Goal: Task Accomplishment & Management: Manage account settings

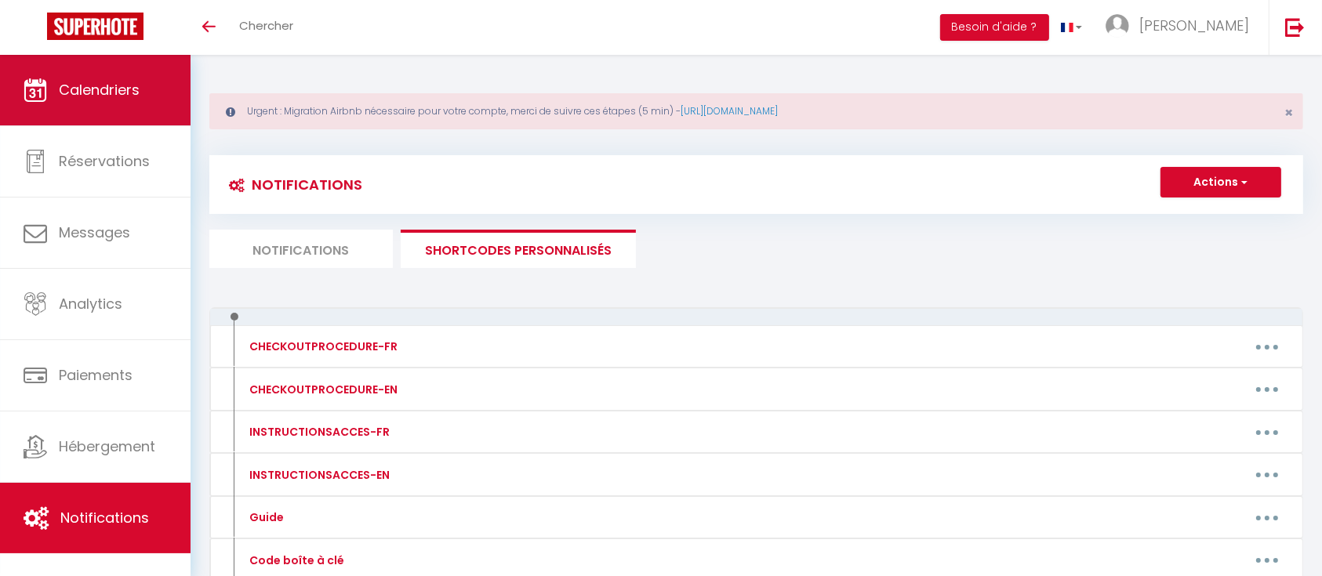
click at [107, 110] on link "Calendriers" at bounding box center [95, 90] width 190 height 71
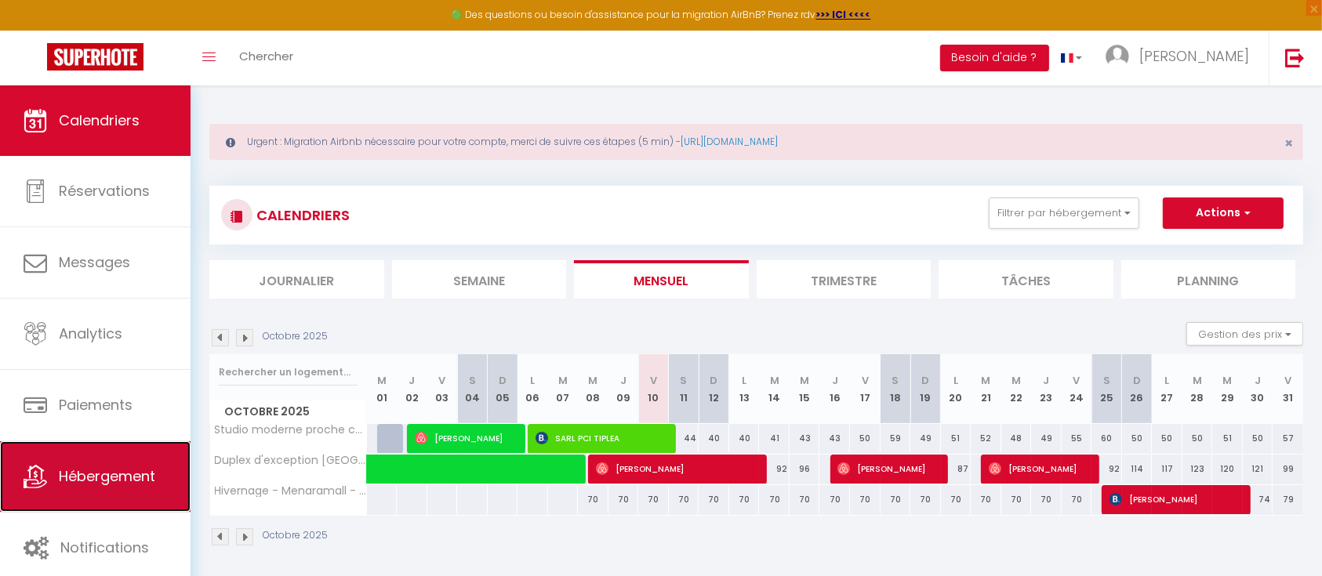
click at [107, 470] on span "Hébergement" at bounding box center [107, 476] width 96 height 20
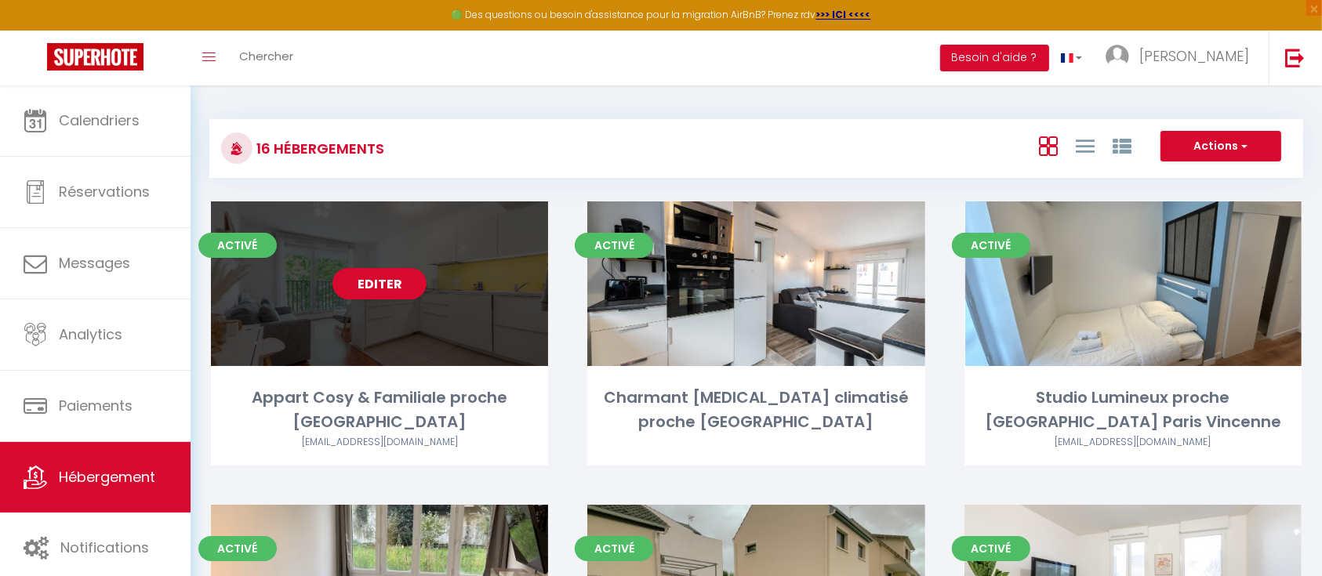
click at [359, 313] on div "Editer" at bounding box center [379, 283] width 337 height 165
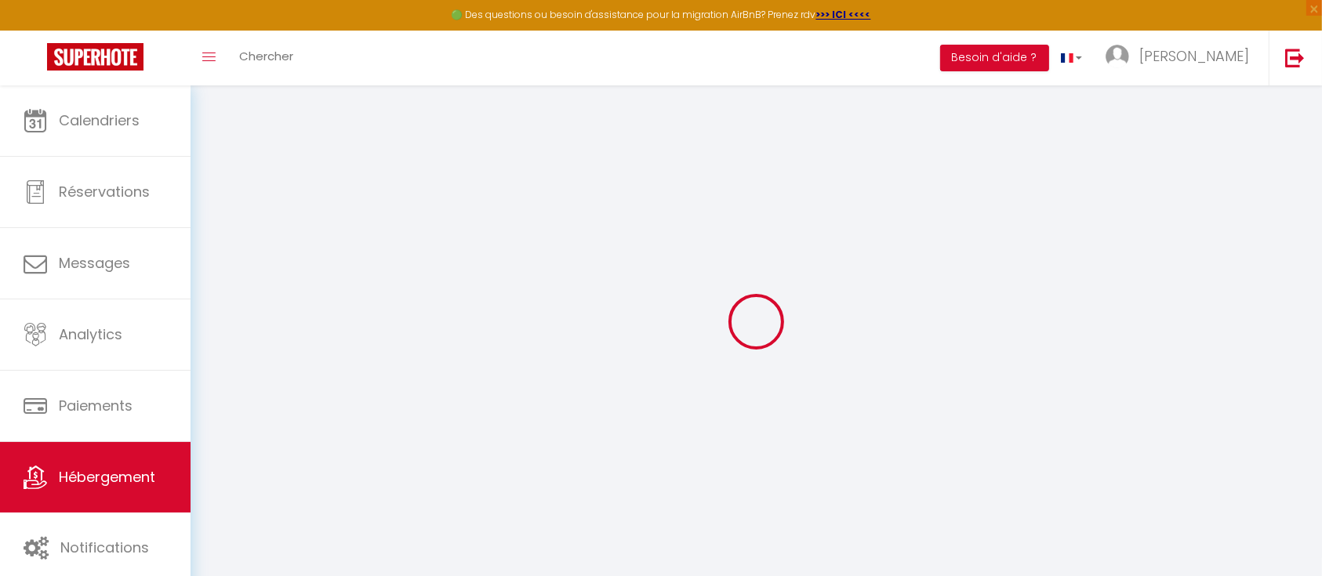
select select
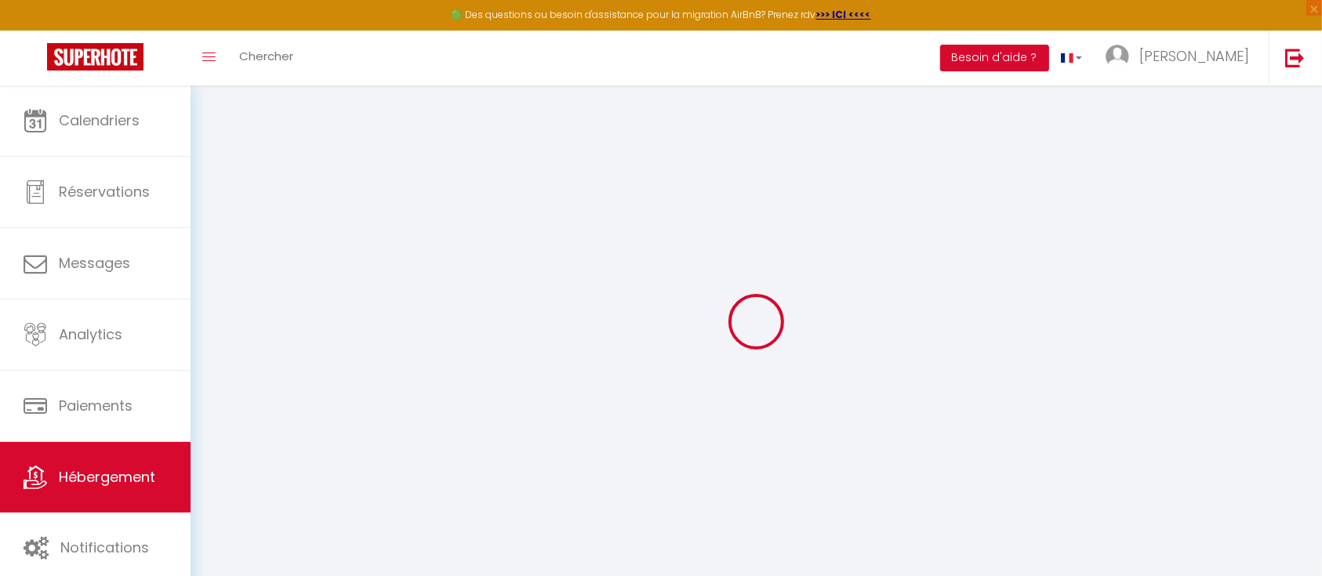
select select
checkbox input "false"
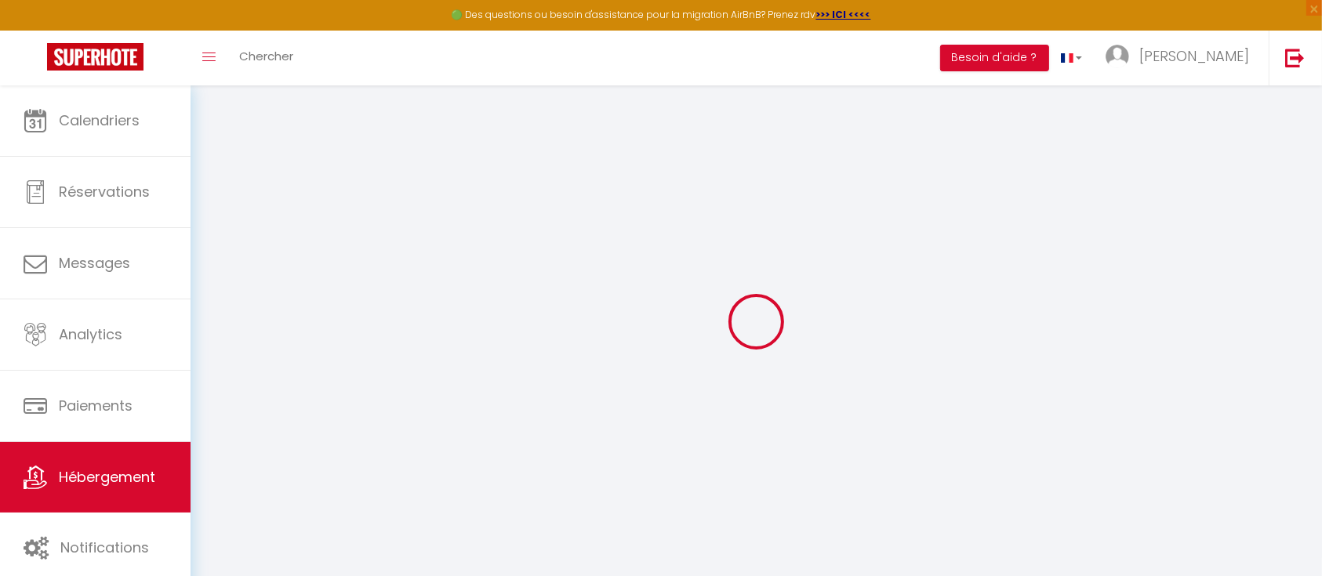
select select
type input "Appart Cosy & Familiale proche [GEOGRAPHIC_DATA]"
type input "Gloria"
type input "Niyitanga"
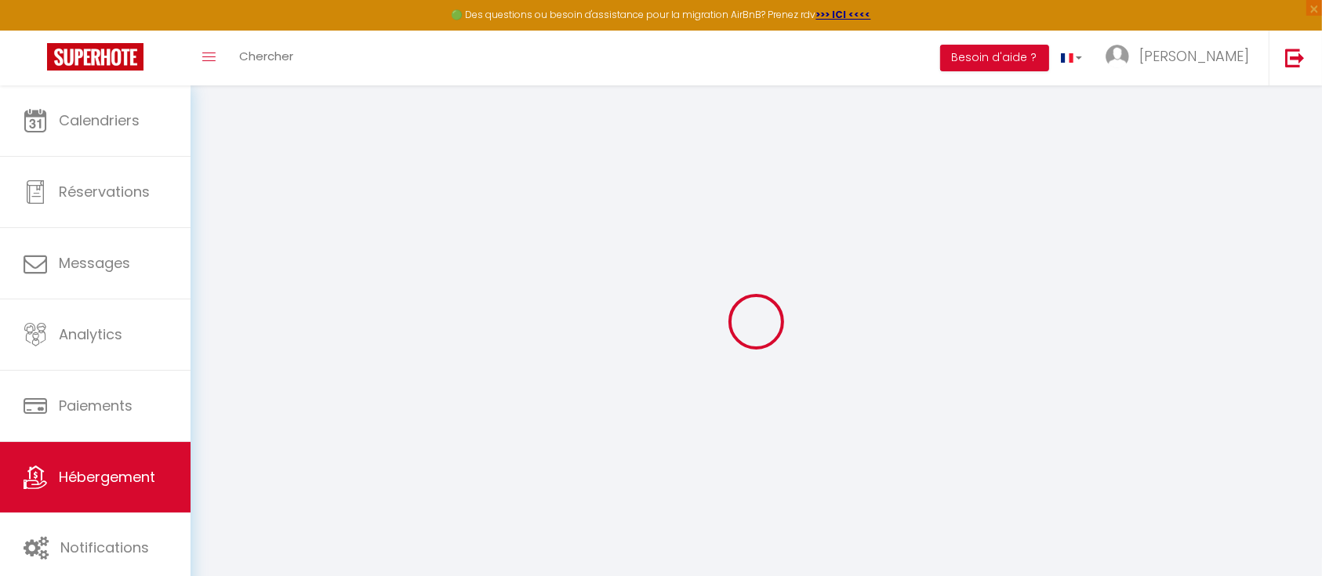
type input "90"
type input "60"
type input "300"
select select
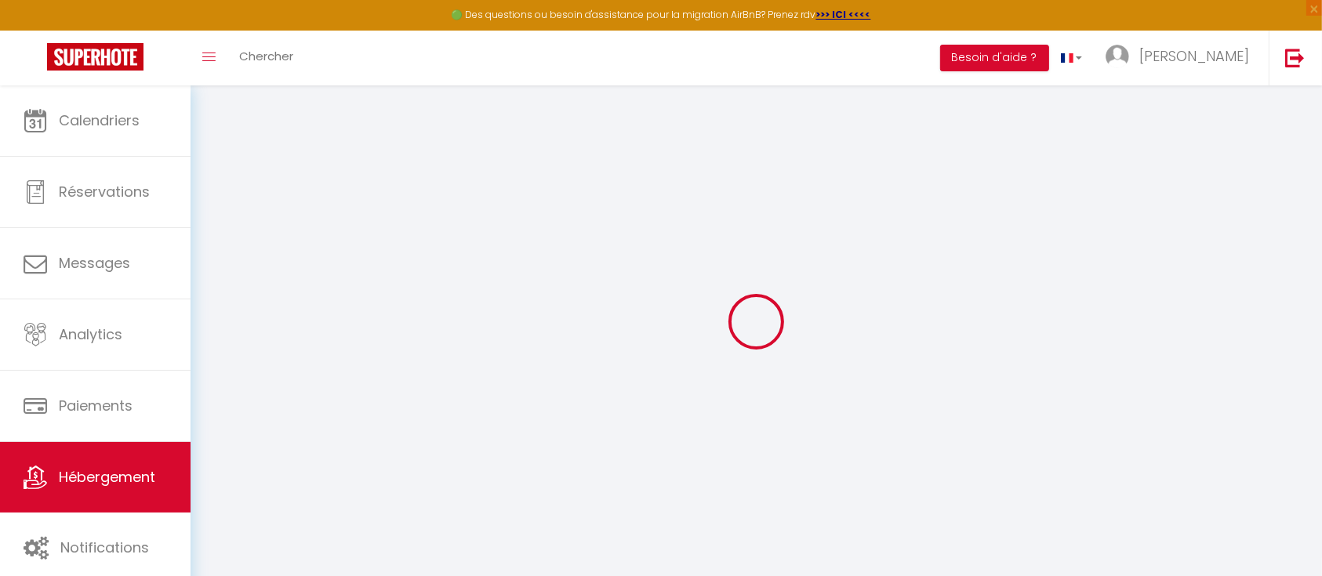
select select
type input "[STREET_ADDRESS][PERSON_NAME]"
type input "93800"
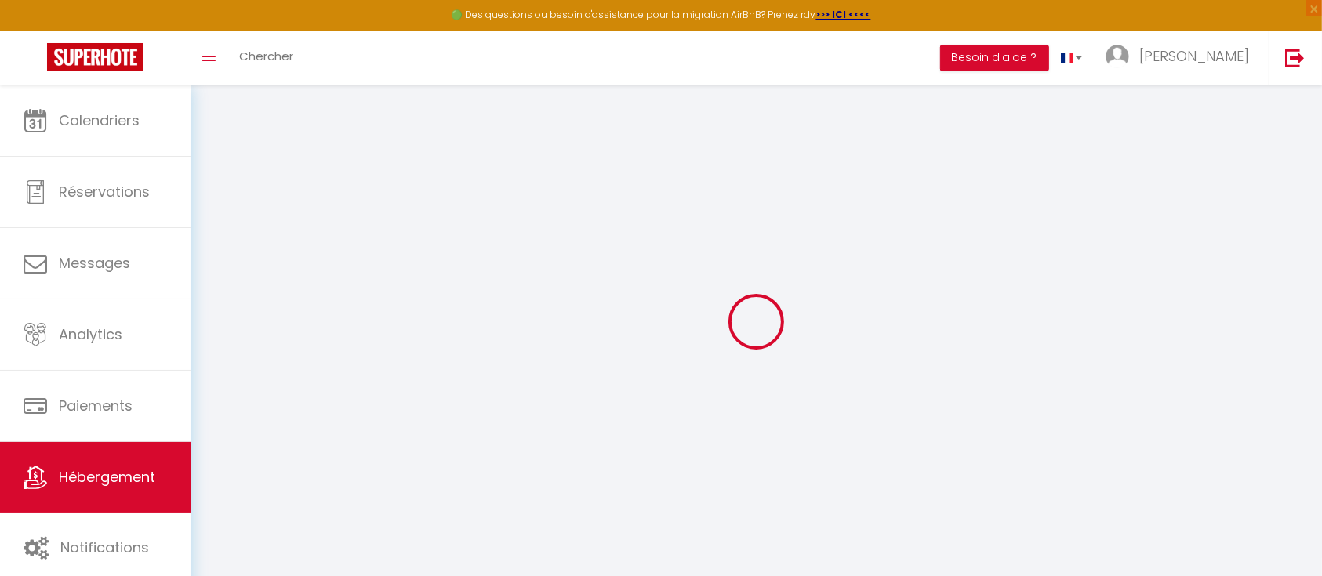
type input "Epinay sur seine"
type input "[EMAIL_ADDRESS][DOMAIN_NAME]"
select select "5159"
checkbox input "false"
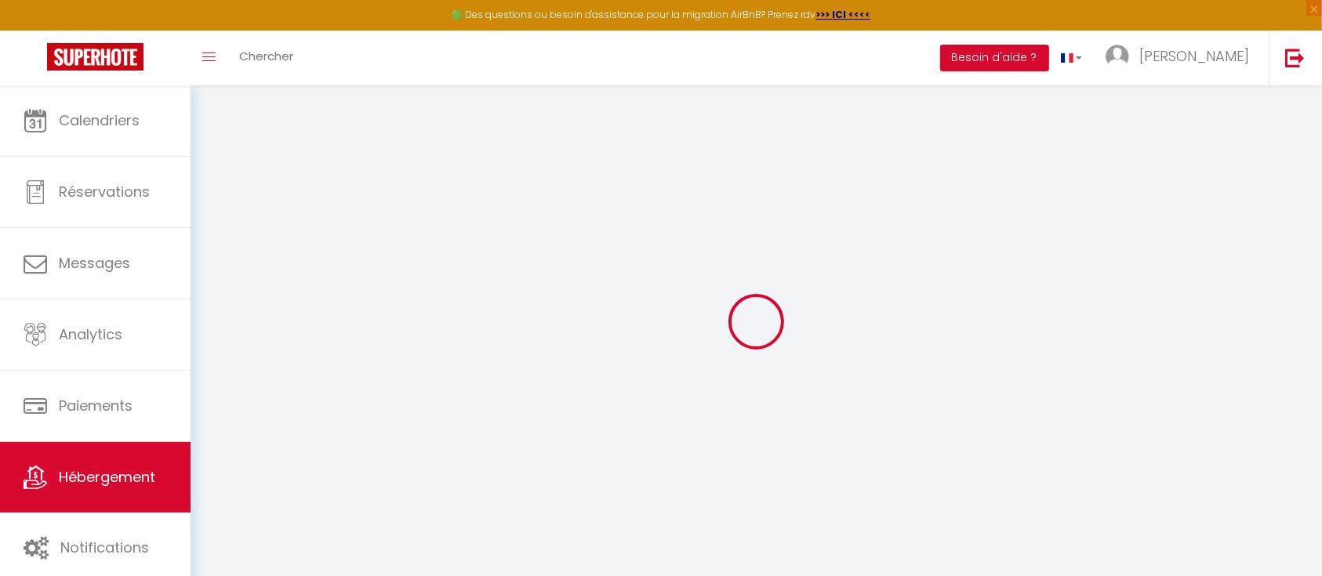
checkbox input "false"
type input "0"
select select
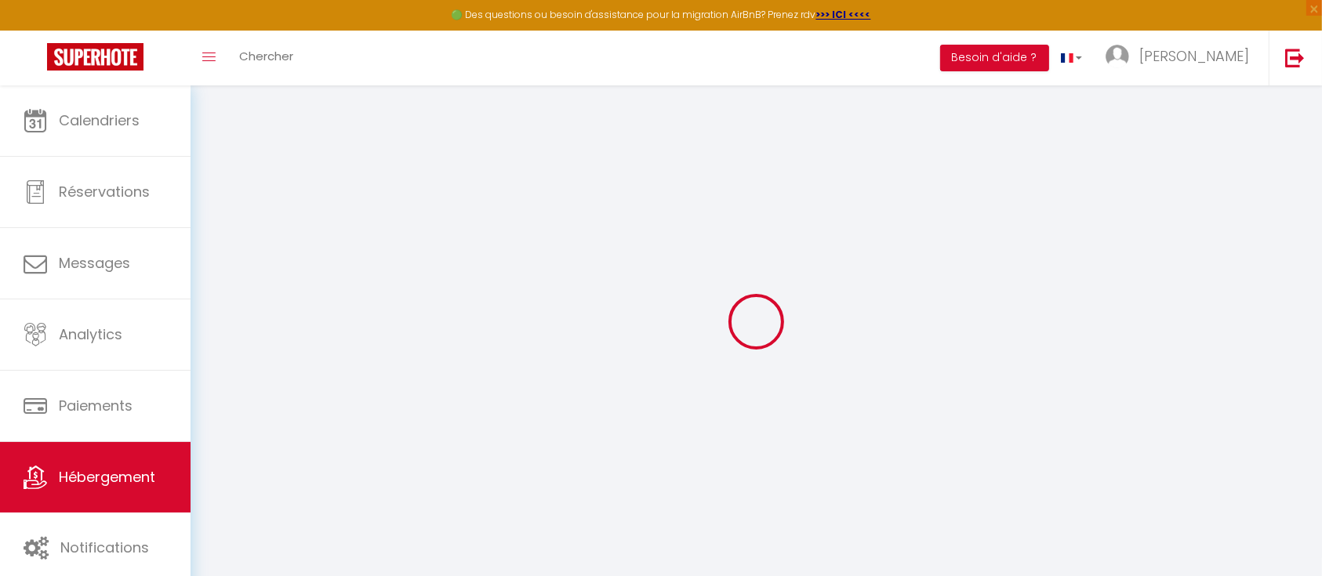
select select
checkbox input "false"
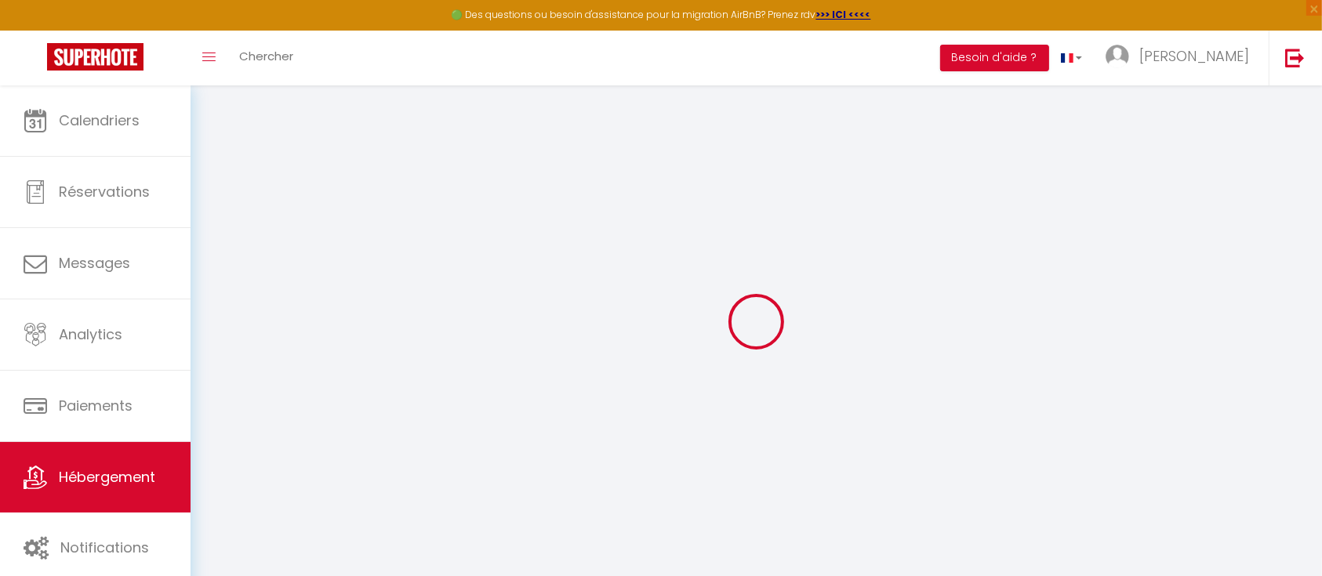
checkbox input "false"
select select "23076"
select select
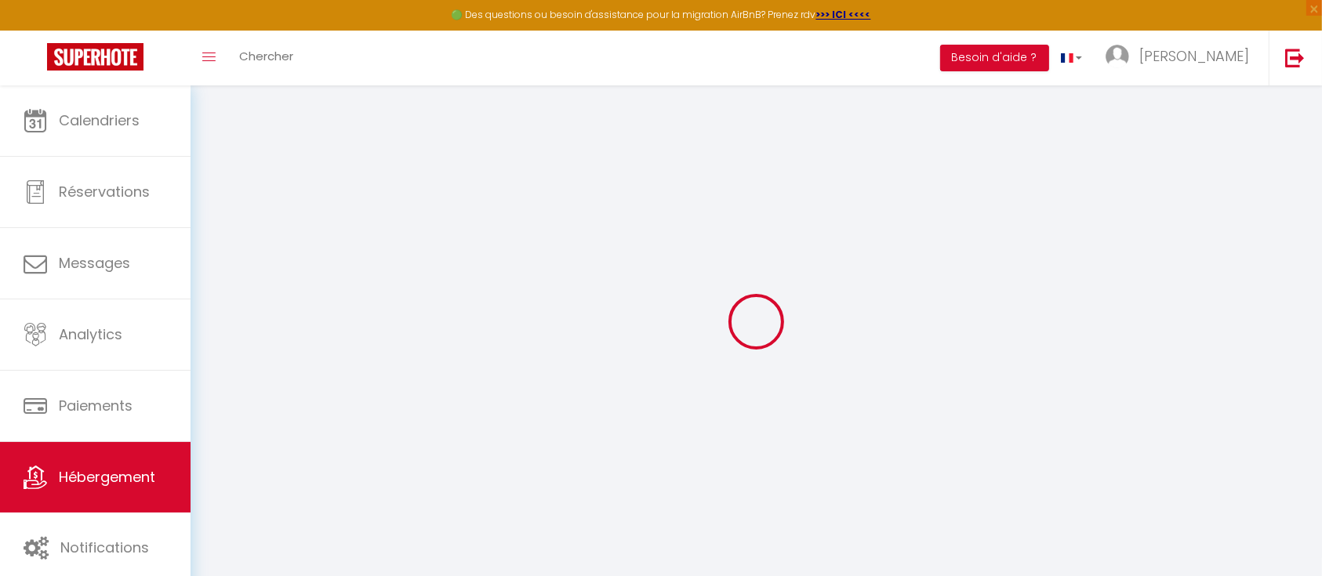
select select
checkbox input "false"
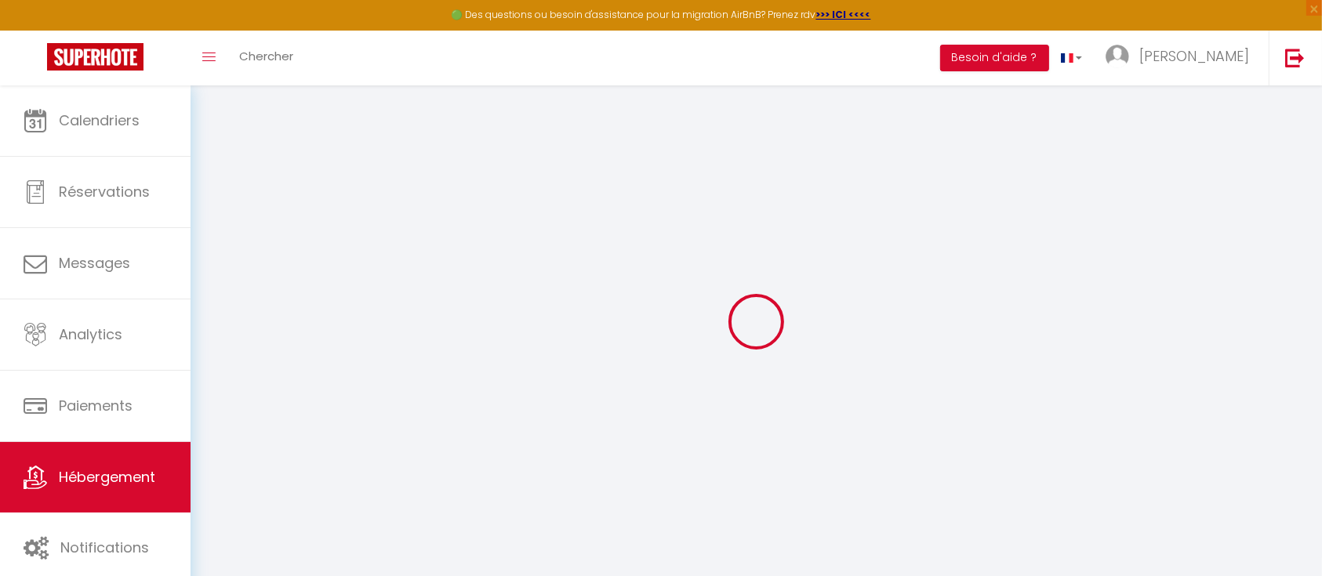
checkbox input "false"
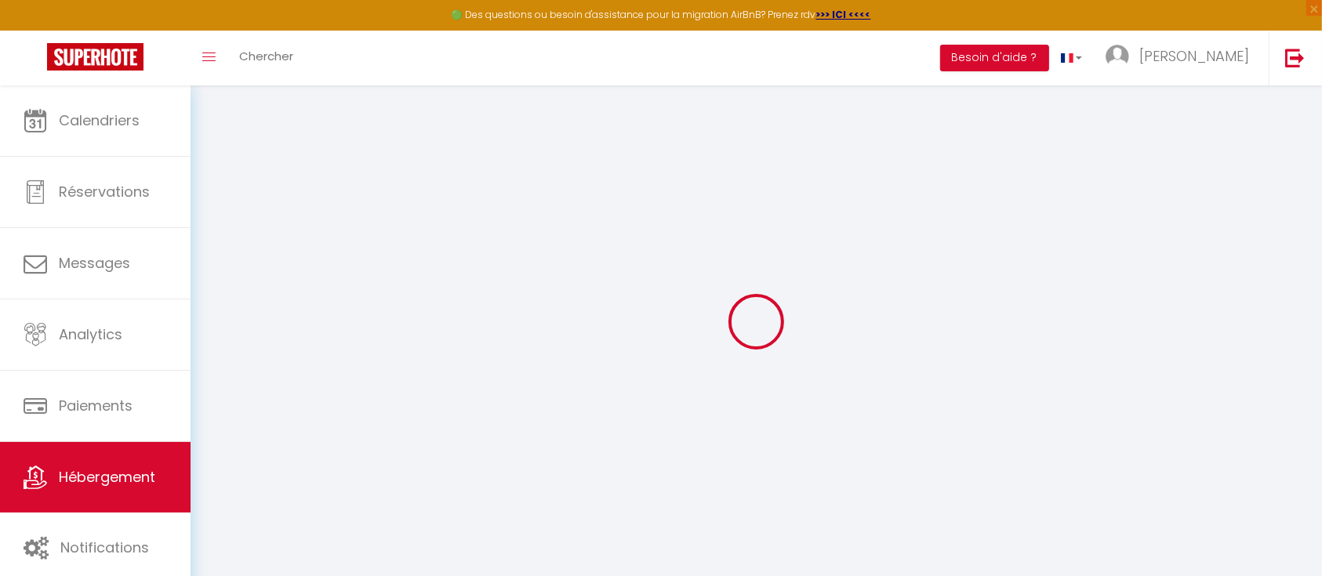
checkbox input "false"
select select "EUR"
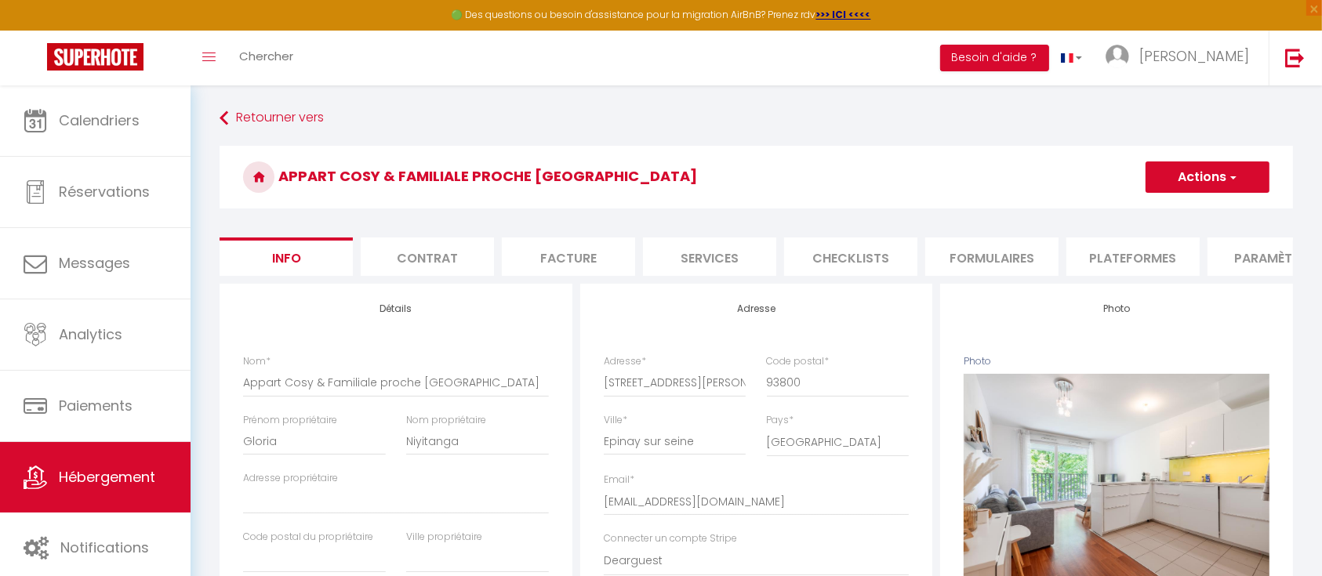
click at [1085, 260] on li "Plateformes" at bounding box center [1132, 256] width 133 height 38
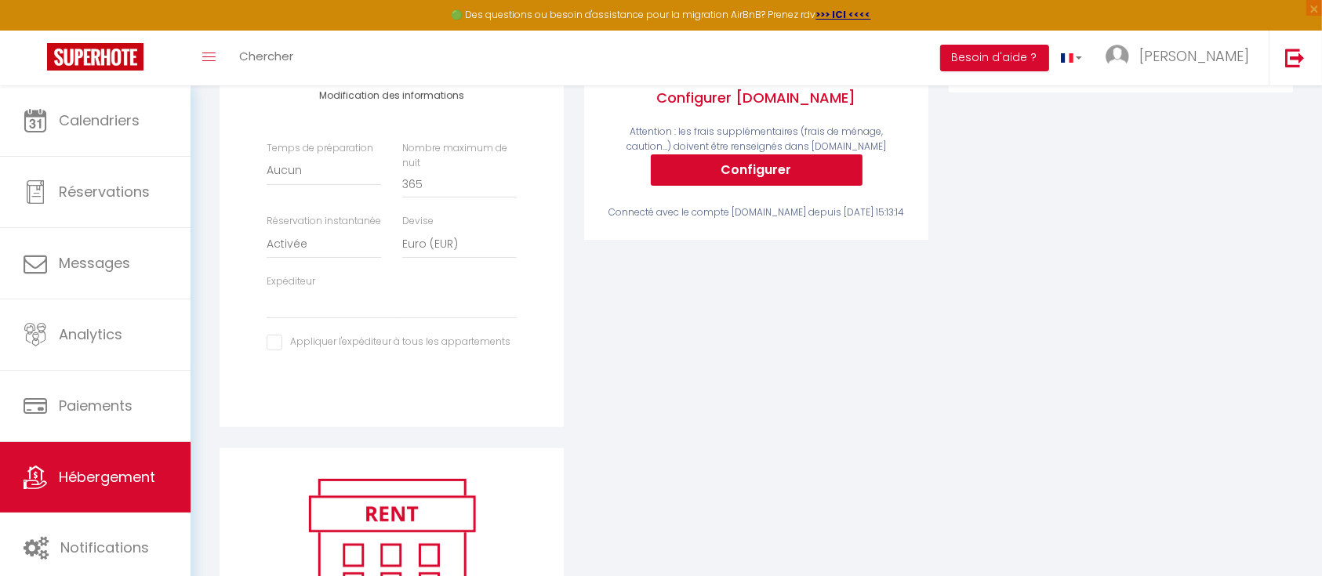
scroll to position [397, 0]
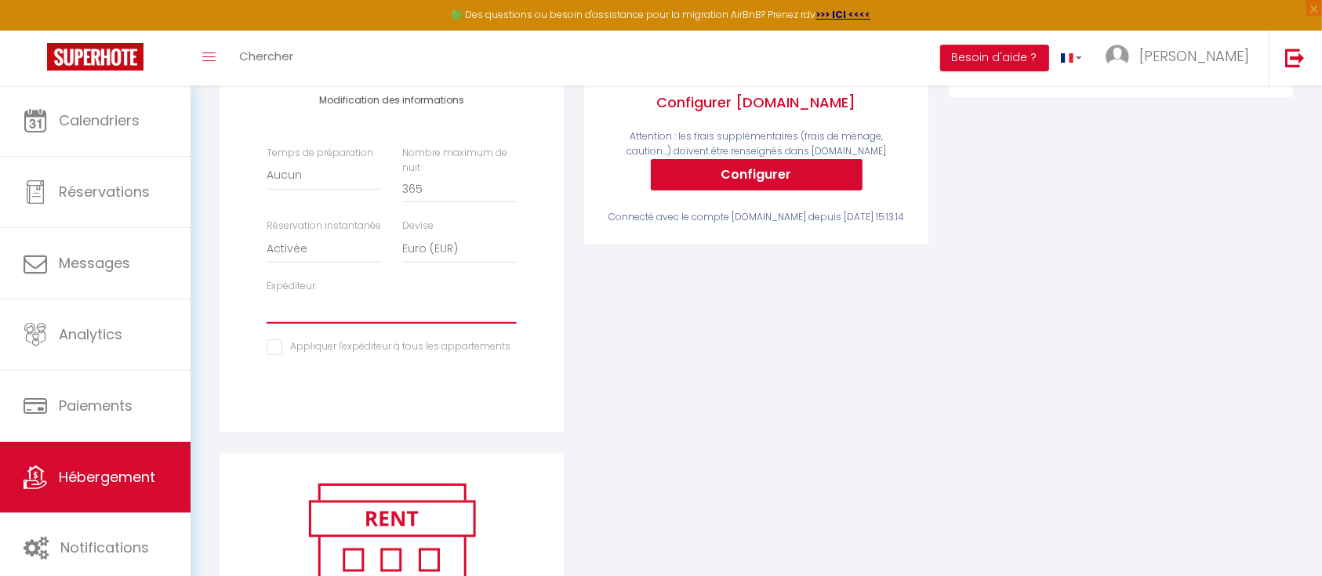
click at [470, 324] on select "[EMAIL_ADDRESS][DOMAIN_NAME] [EMAIL_ADDRESS][DOMAIN_NAME] [EMAIL_ADDRESS][DOMAI…" at bounding box center [392, 309] width 250 height 30
select select "3772"
click at [267, 323] on select "[EMAIL_ADDRESS][DOMAIN_NAME] [EMAIL_ADDRESS][DOMAIN_NAME] [EMAIL_ADDRESS][DOMAI…" at bounding box center [392, 308] width 250 height 30
click at [281, 354] on input "checkbox" at bounding box center [389, 347] width 244 height 16
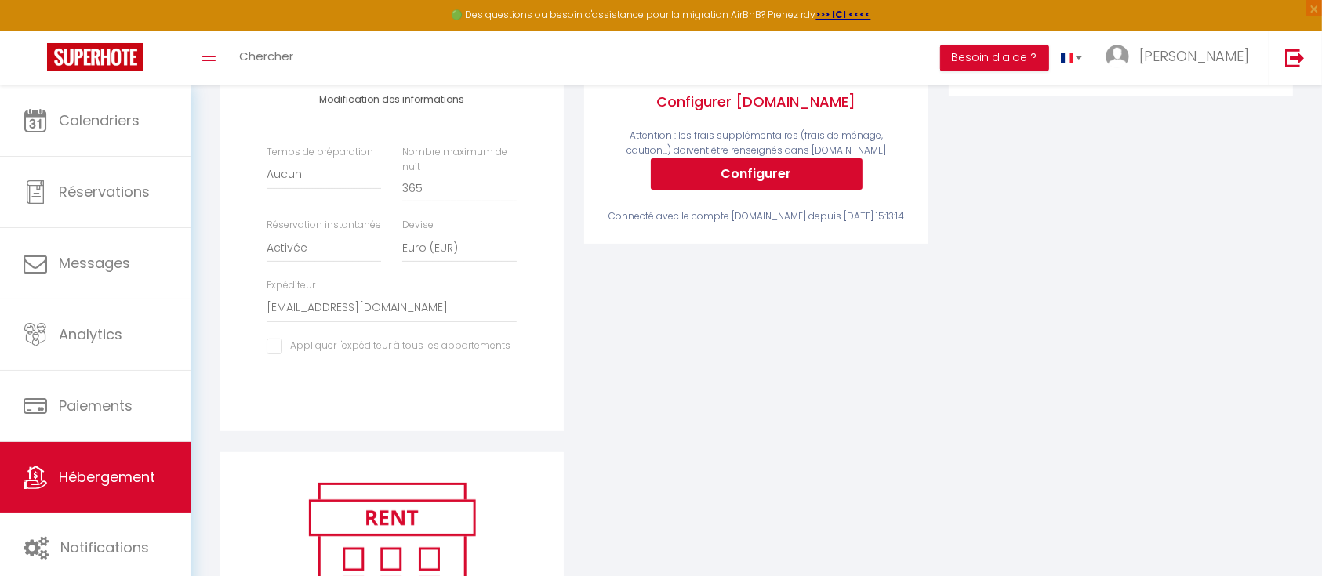
checkbox input "true"
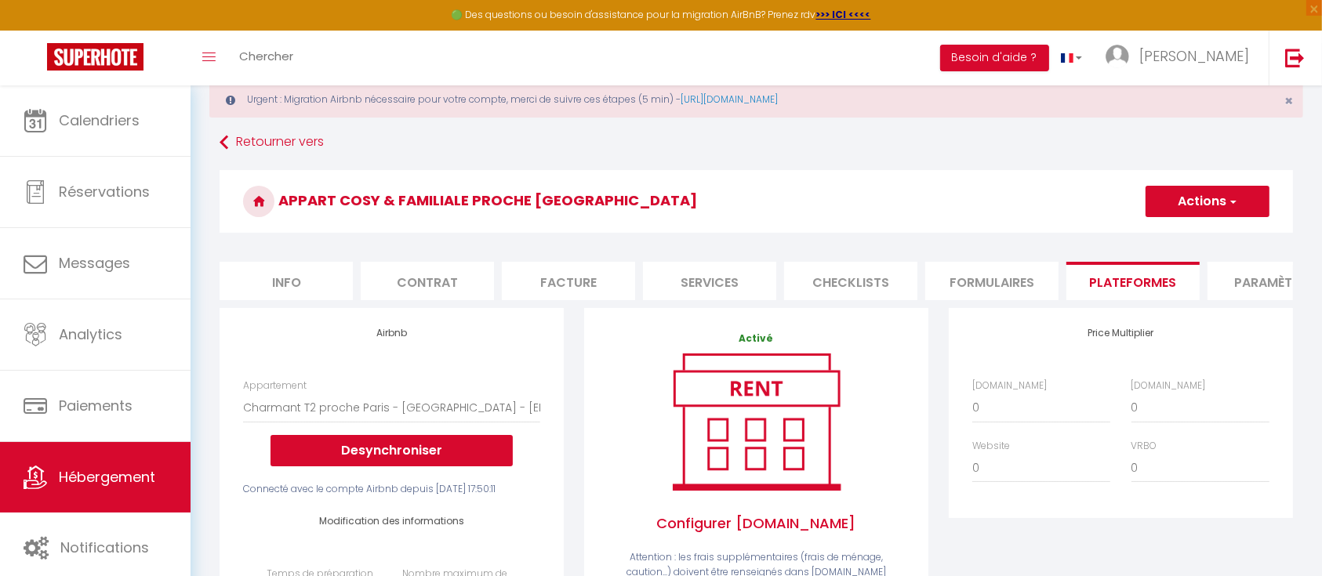
scroll to position [0, 0]
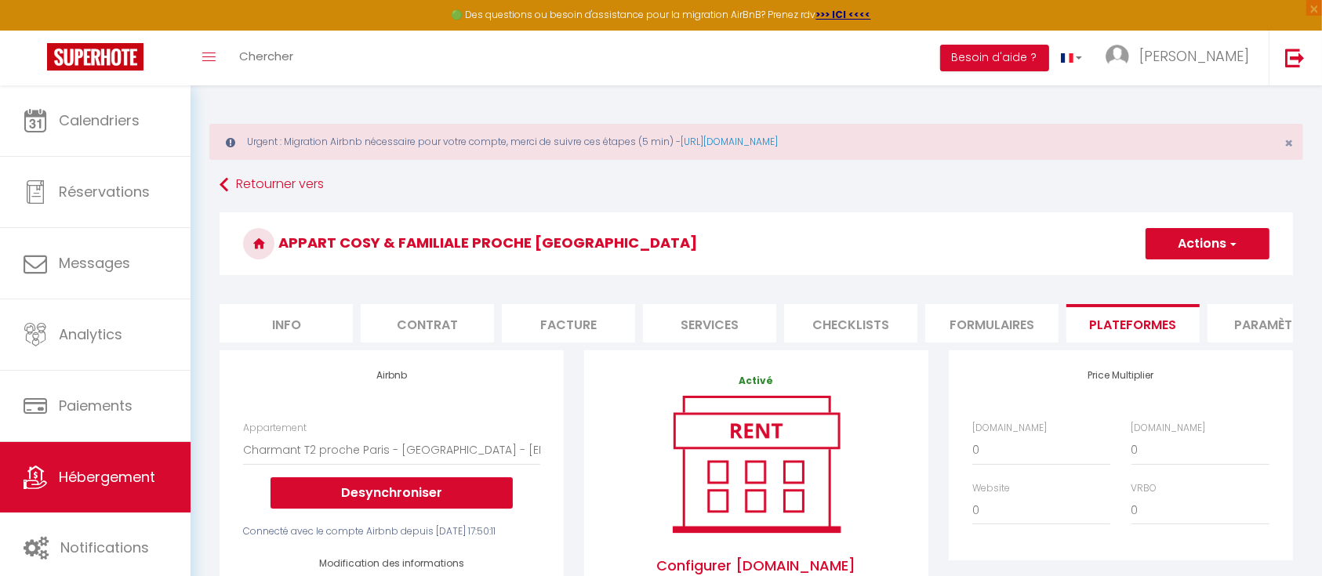
click at [1210, 253] on button "Actions" at bounding box center [1207, 243] width 124 height 31
click at [1180, 285] on link "Enregistrer" at bounding box center [1206, 278] width 124 height 20
select select "EUR"
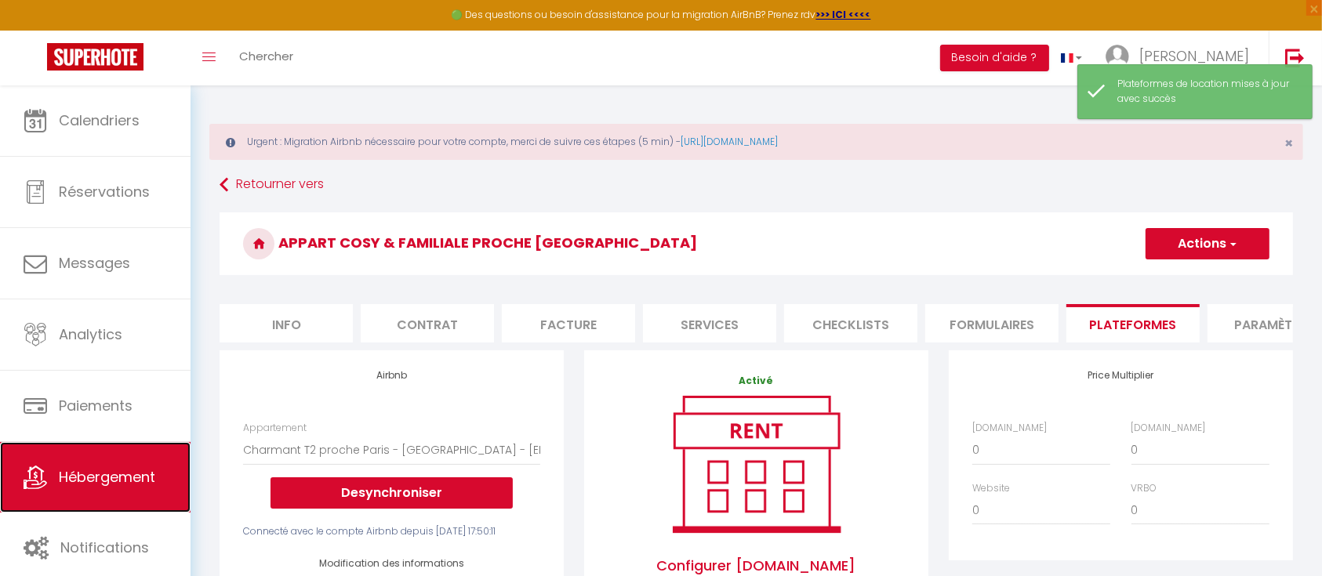
click at [125, 474] on span "Hébergement" at bounding box center [107, 477] width 96 height 20
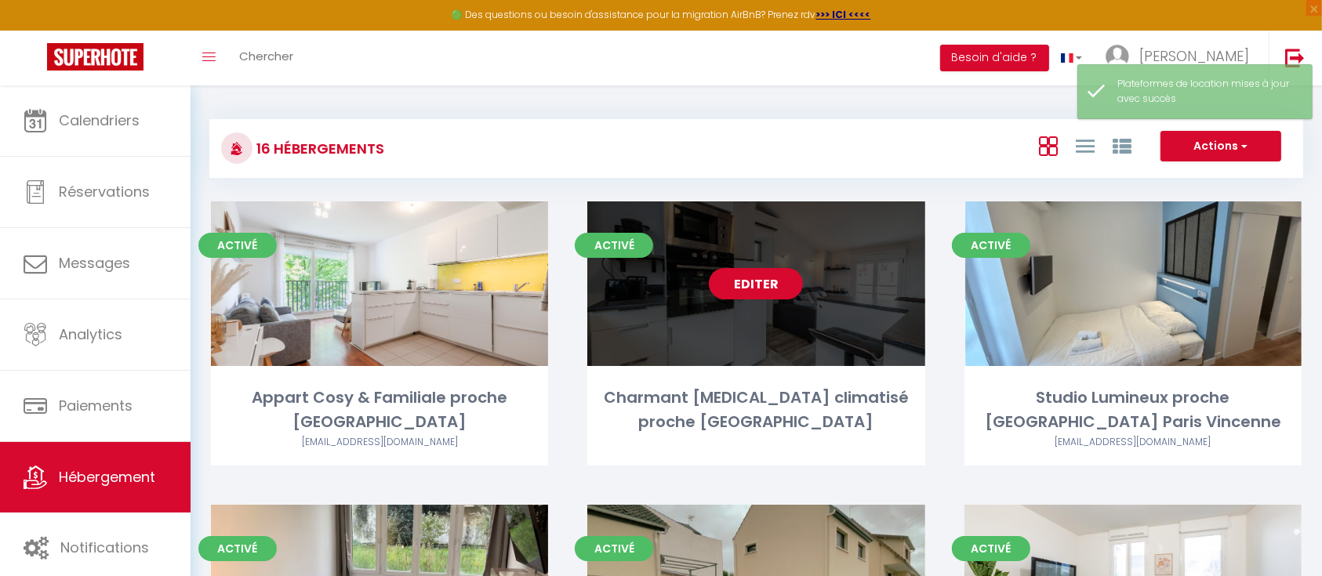
click at [746, 283] on link "Editer" at bounding box center [756, 283] width 94 height 31
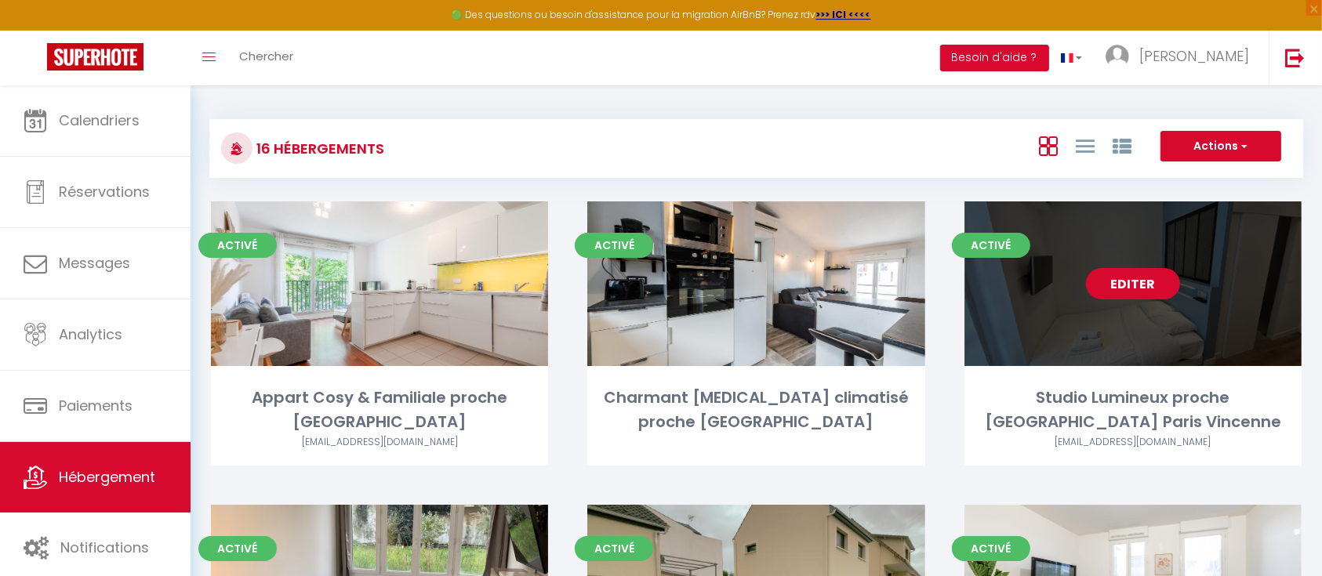
click at [1144, 285] on link "Editer" at bounding box center [1133, 283] width 94 height 31
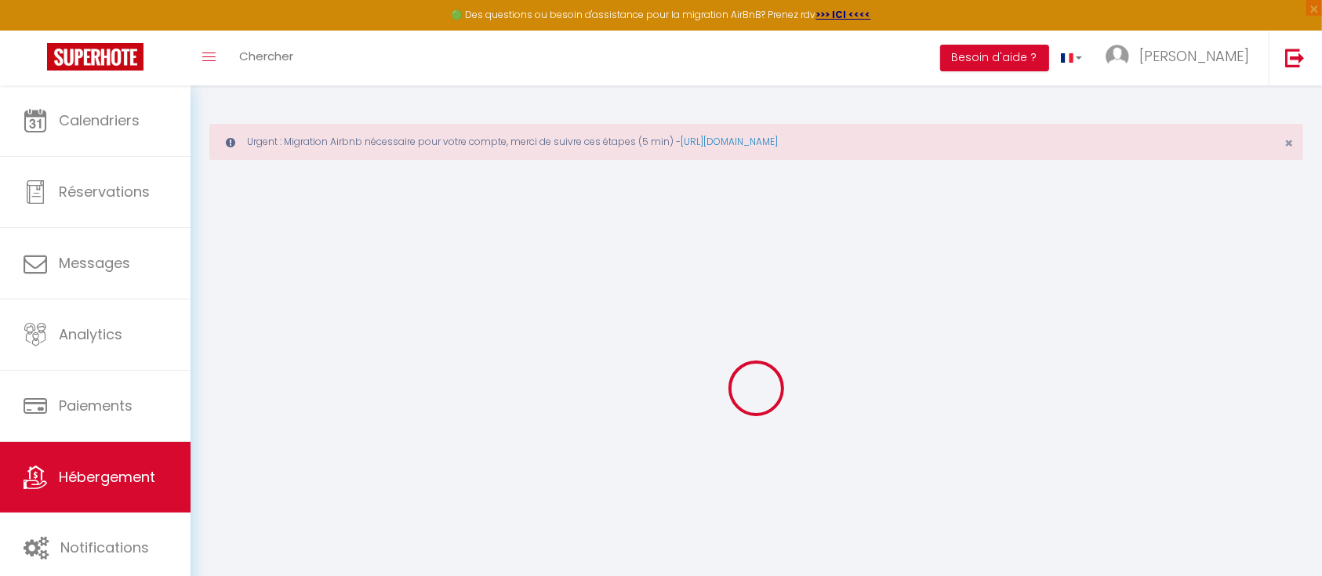
type input "Studio Lumineux proche [GEOGRAPHIC_DATA] Paris Vincenne"
type input "Noam"
type input "Cartozo"
type input "[STREET_ADDRESS][PERSON_NAME]"
type input "75012"
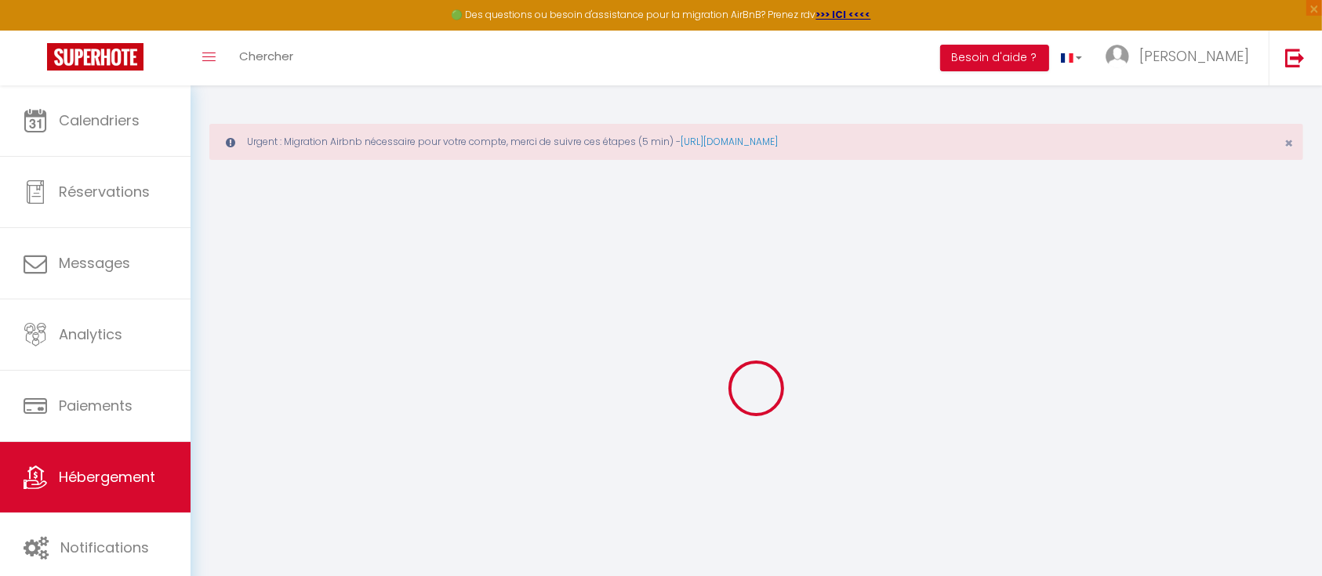
type input "[GEOGRAPHIC_DATA]"
select select "2"
select select "0"
type input "70"
type input "60"
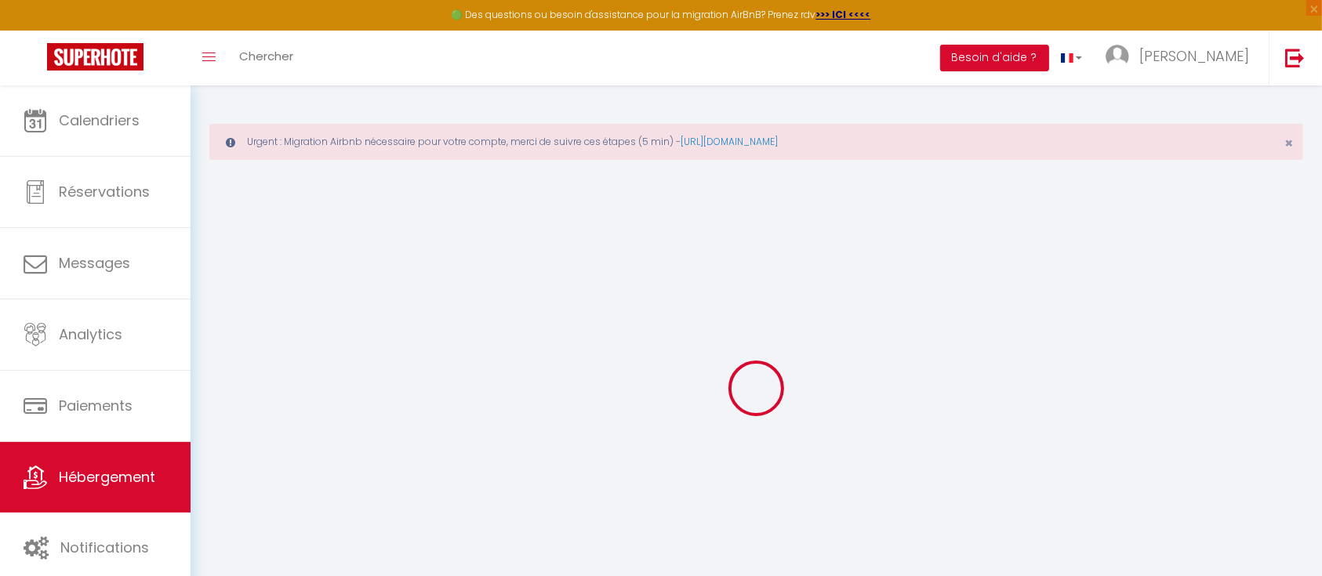
type input "296"
select select
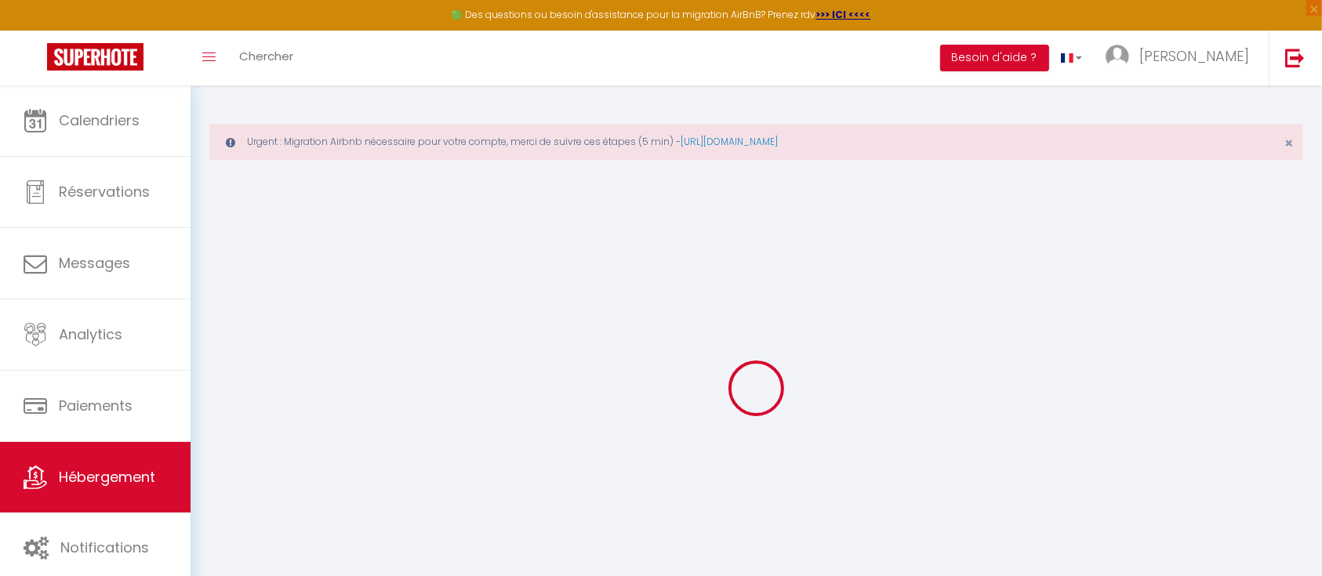
select select
type input "[STREET_ADDRESS]"
type input "75012"
type input "[GEOGRAPHIC_DATA]"
type input "[EMAIL_ADDRESS][DOMAIN_NAME]"
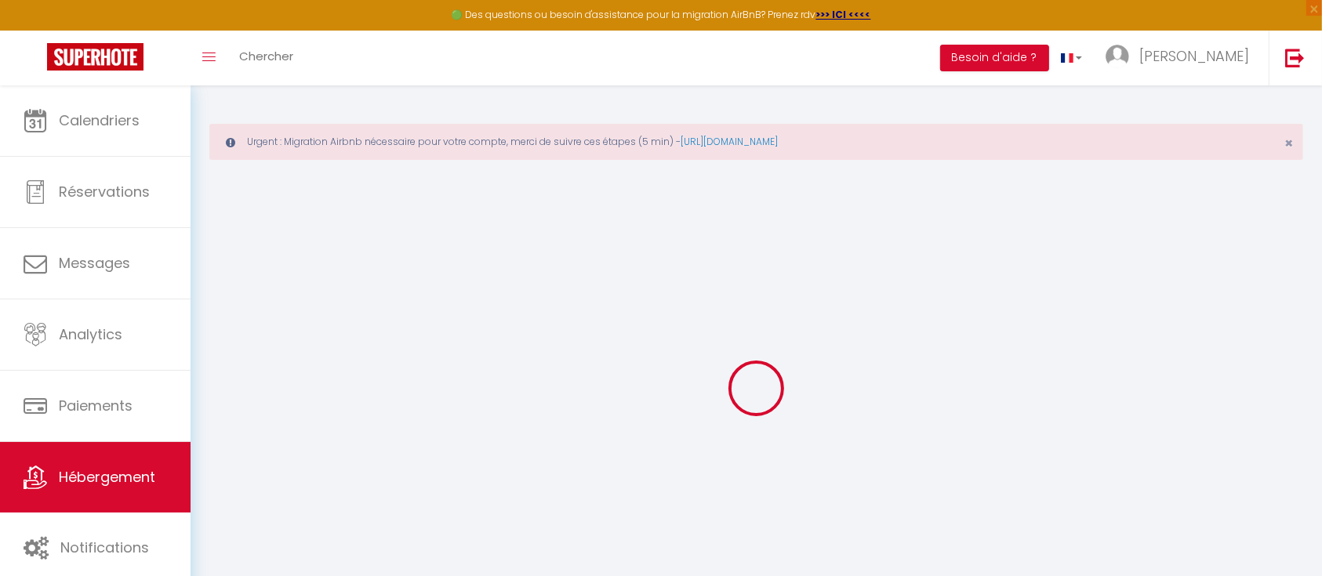
select select "5159"
checkbox input "false"
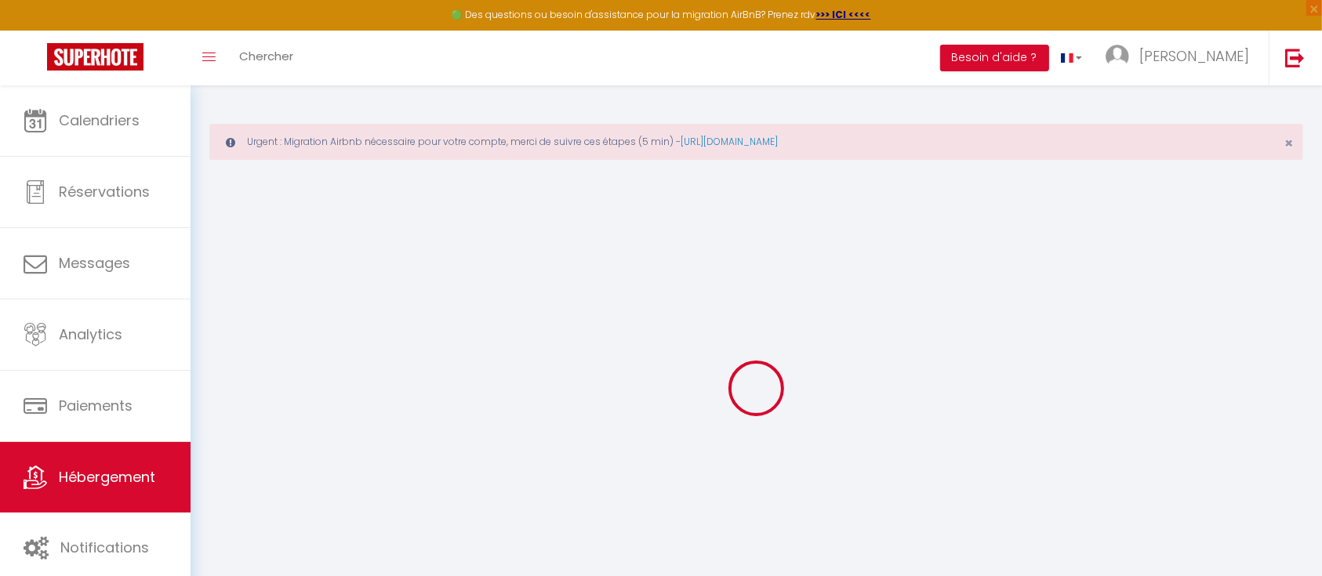
type input "0"
select select
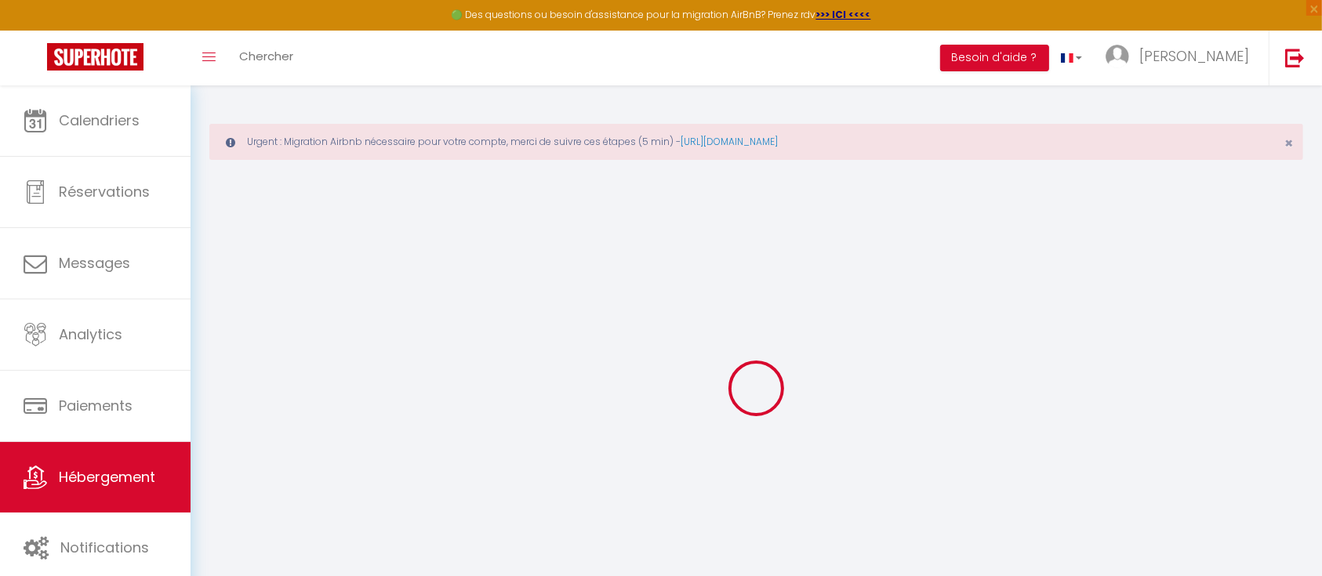
select select
checkbox input "false"
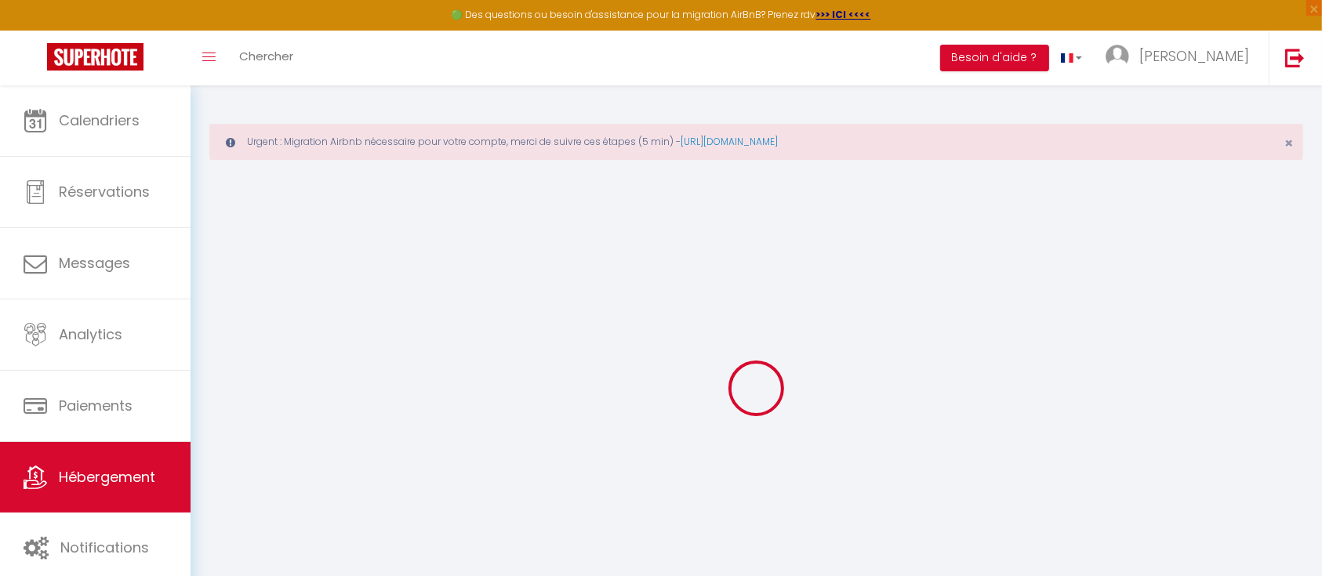
checkbox input "false"
select select "23076"
select select
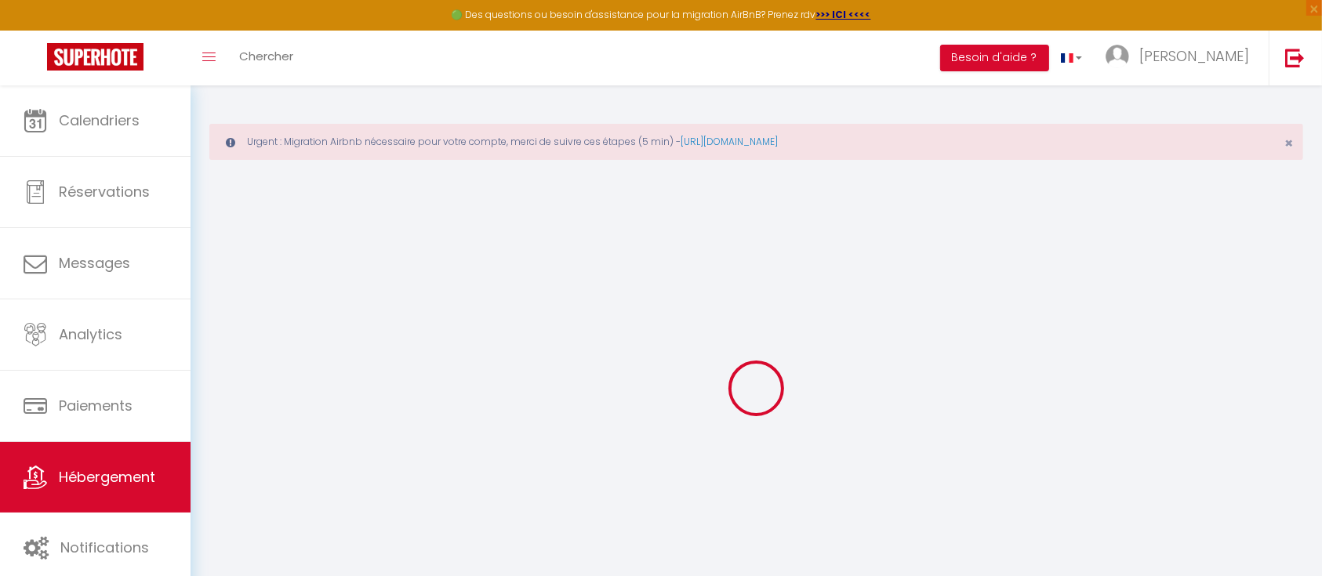
select select
checkbox input "false"
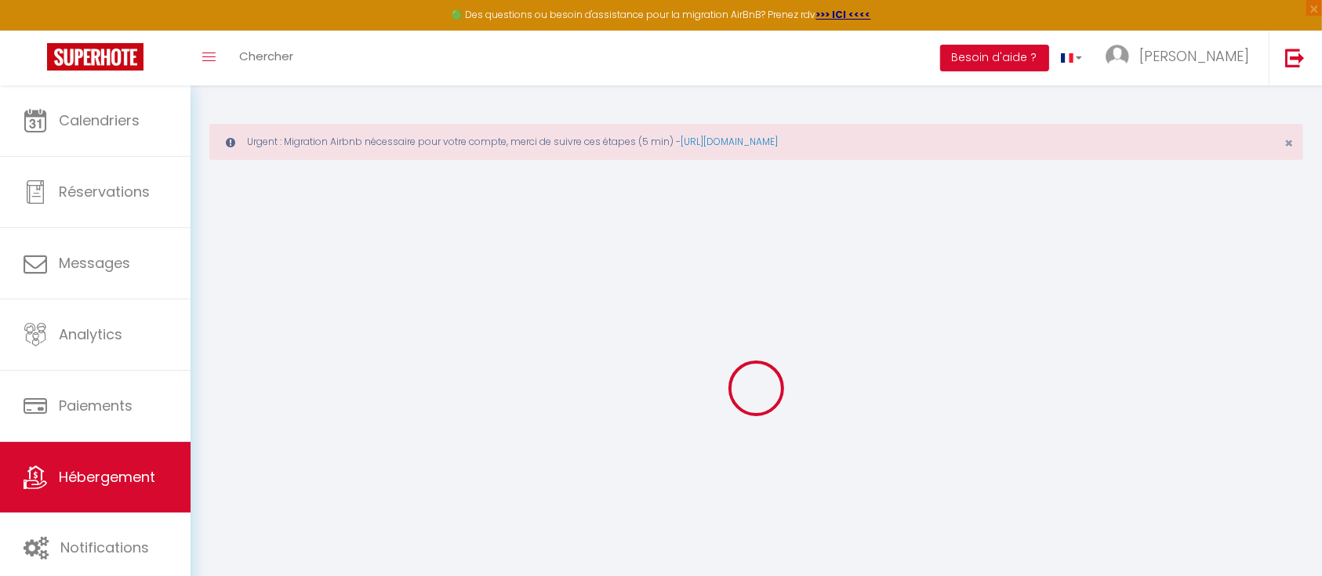
checkbox input "false"
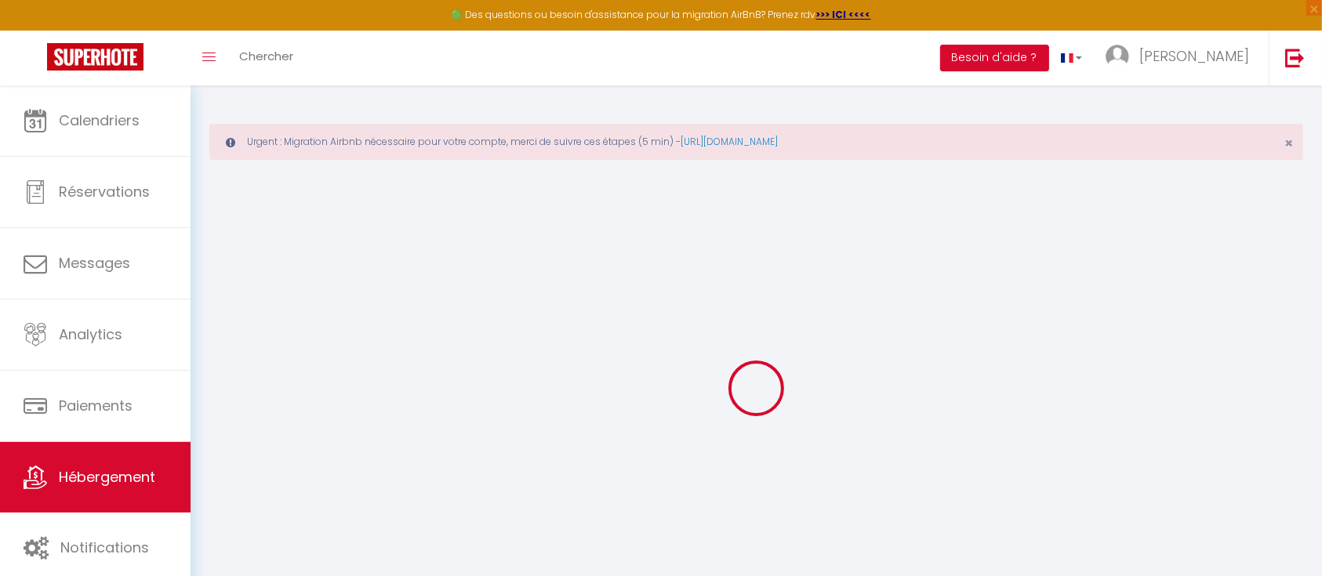
select select "15:00"
select select "23:45"
select select "11:00"
select select "30"
select select "120"
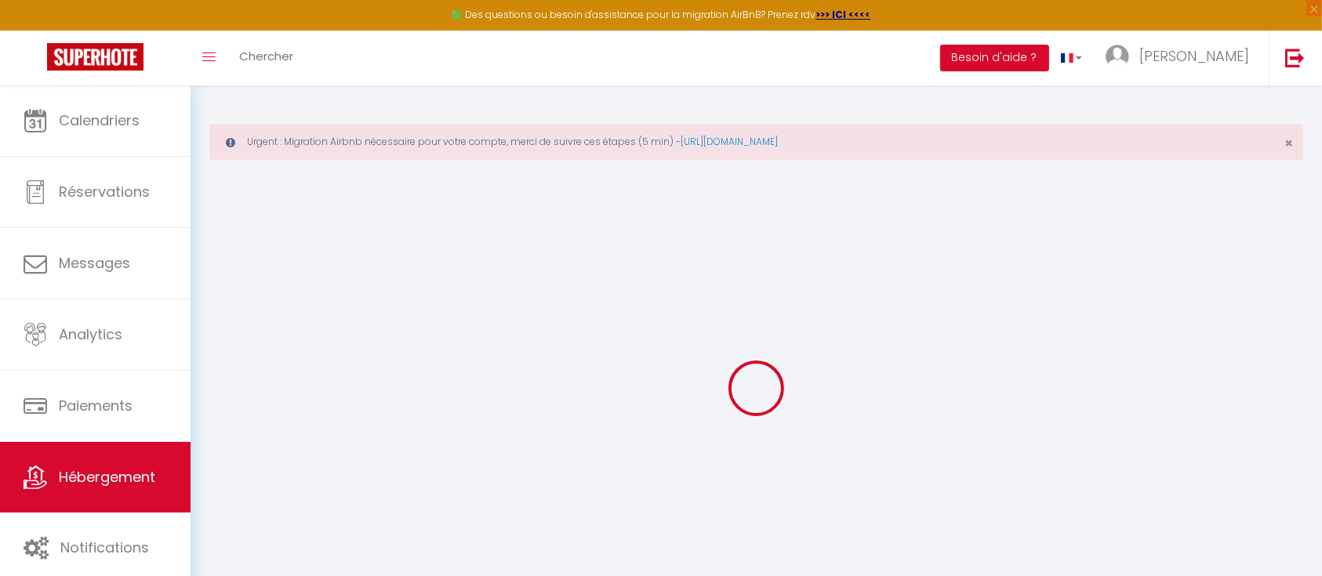
checkbox input "false"
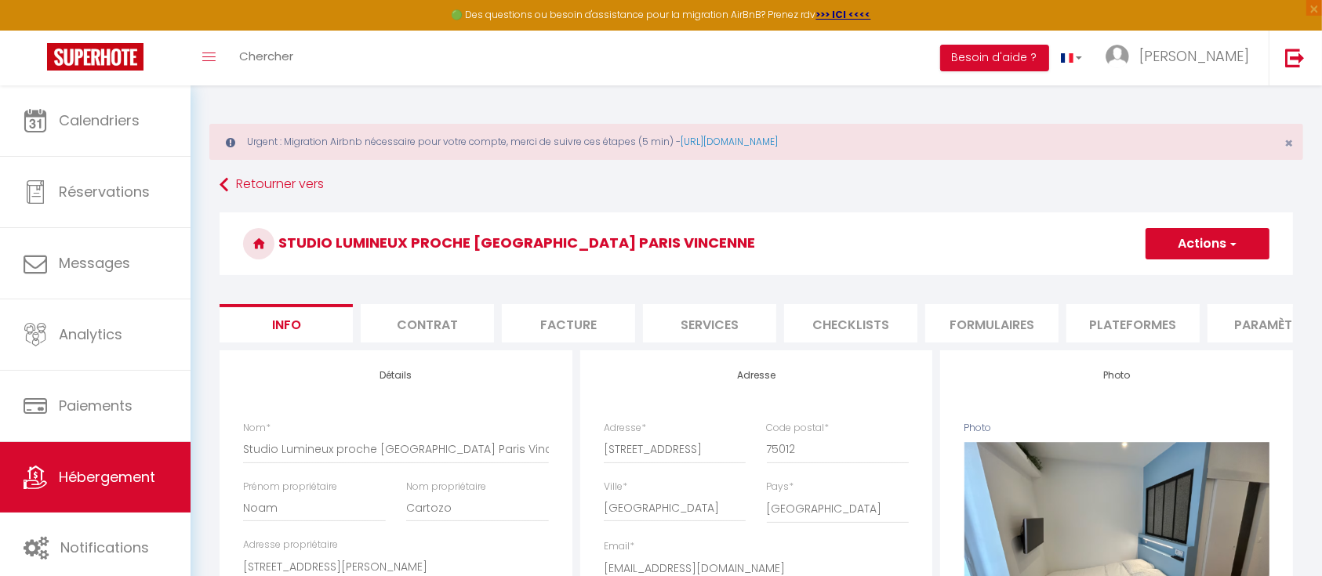
checkbox input "false"
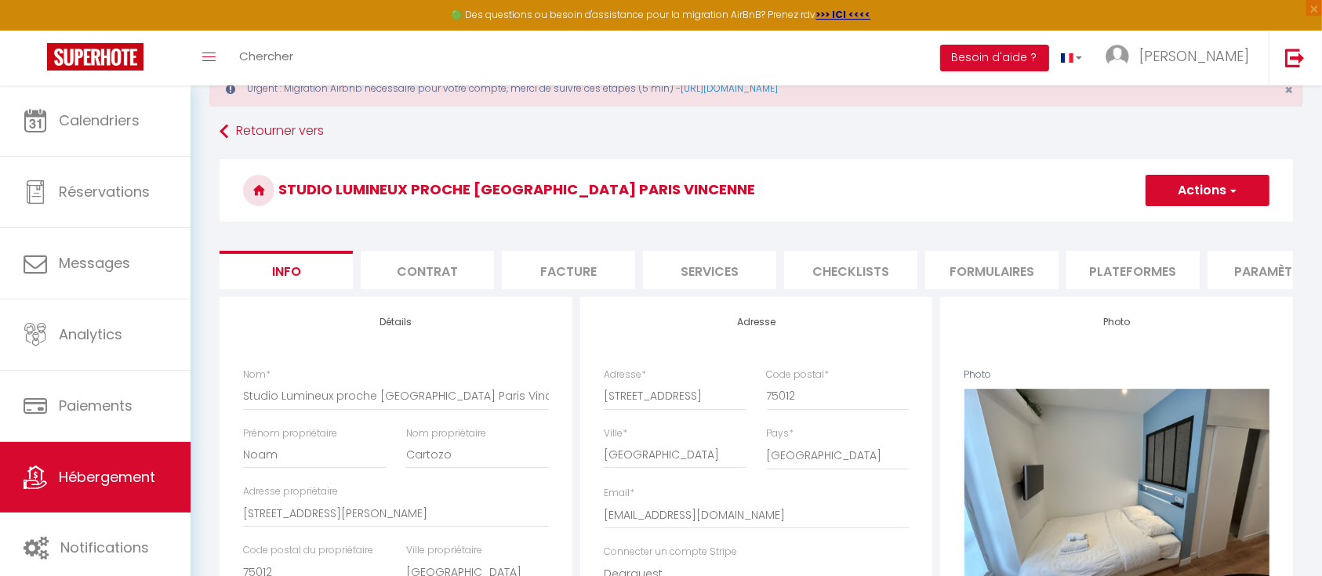
scroll to position [27, 0]
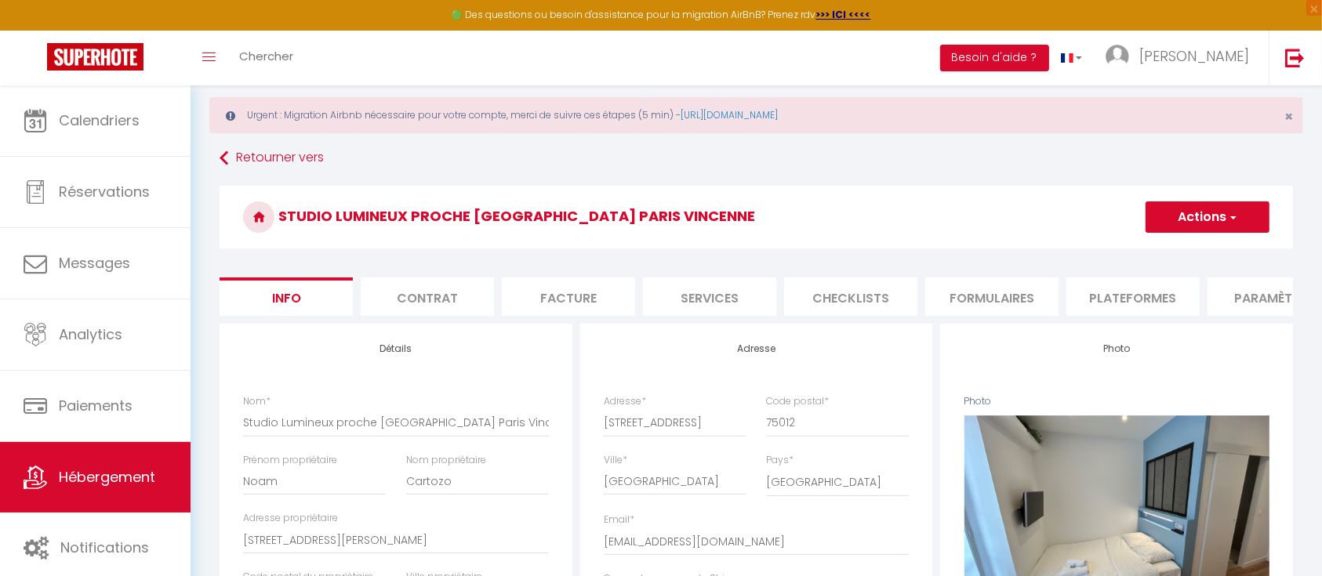
click at [1140, 306] on li "Plateformes" at bounding box center [1132, 296] width 133 height 38
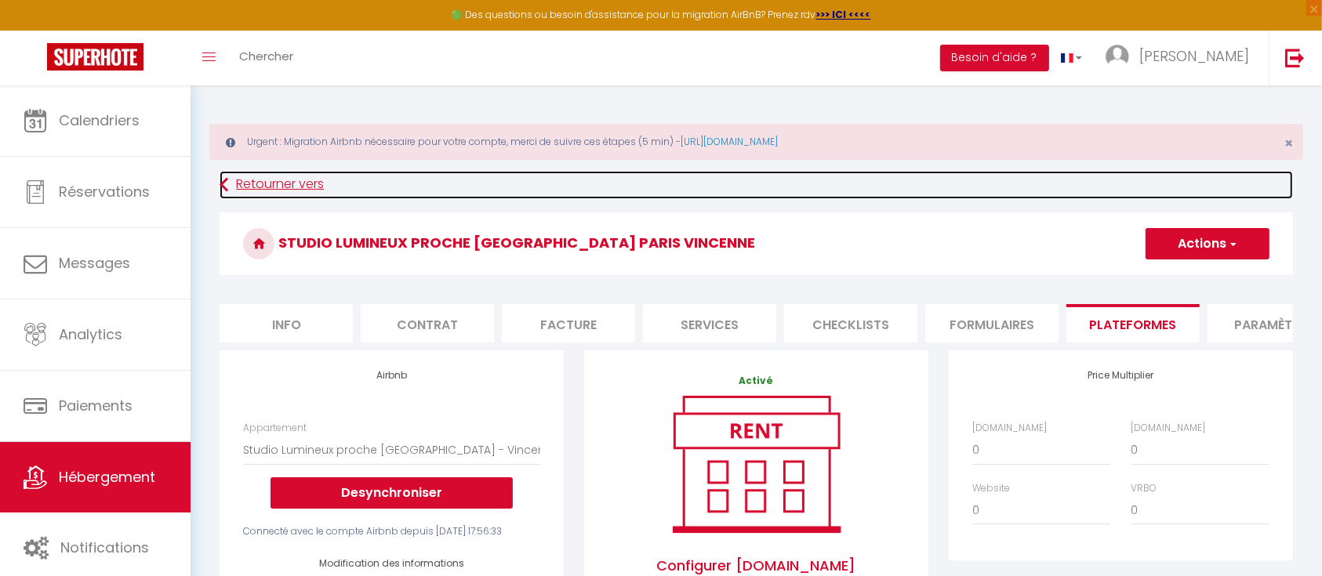
click at [231, 183] on link "Retourner vers" at bounding box center [755, 185] width 1073 height 28
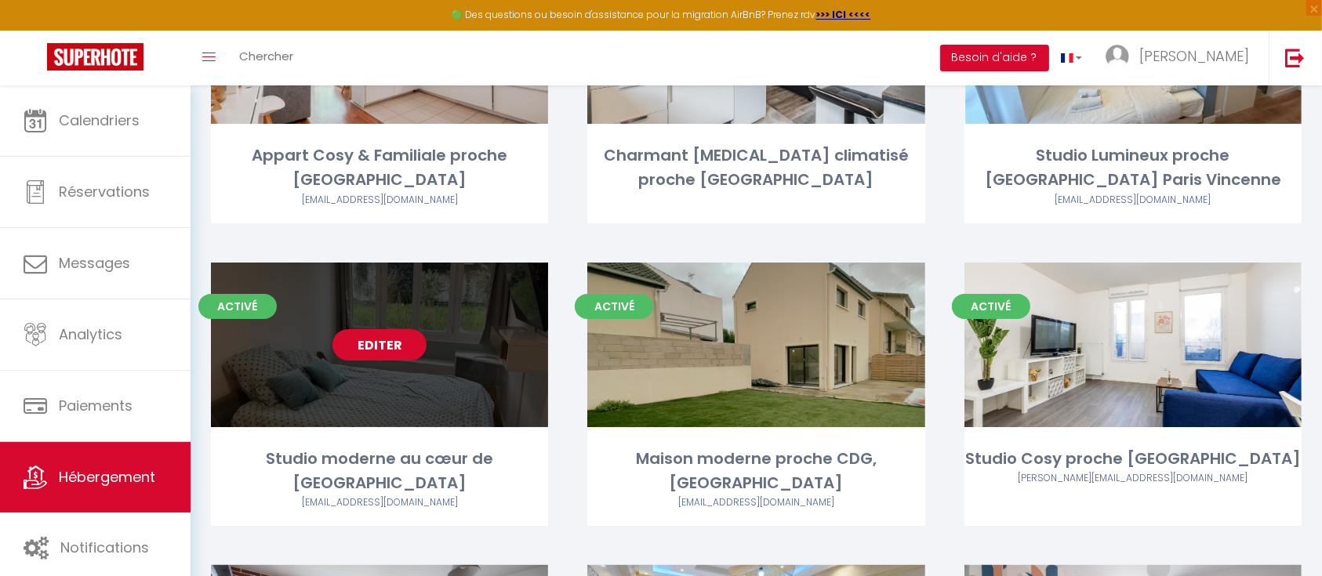
scroll to position [244, 0]
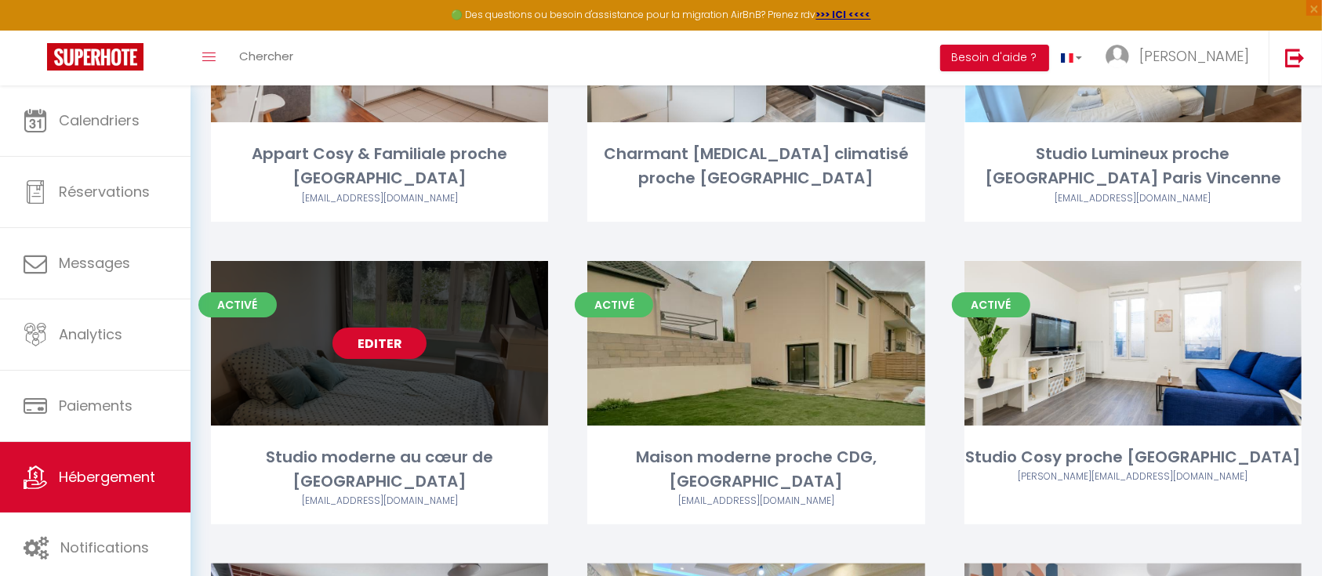
click at [372, 347] on link "Editer" at bounding box center [379, 343] width 94 height 31
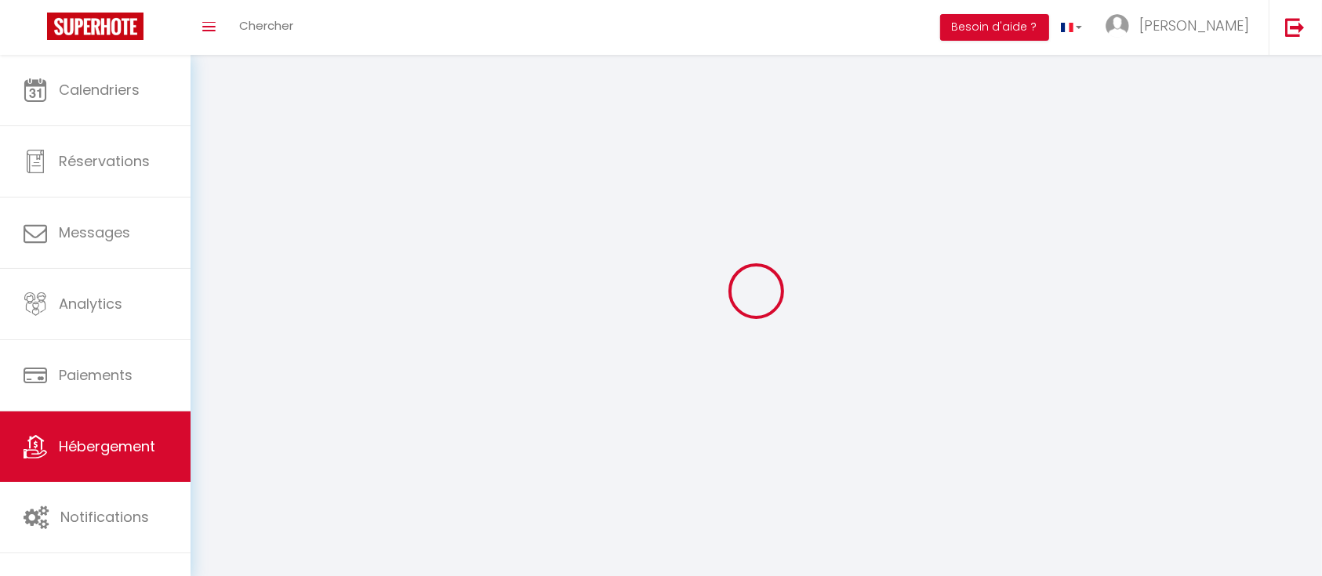
click at [372, 347] on div at bounding box center [755, 291] width 1093 height 435
select select "1"
select select
select select "28"
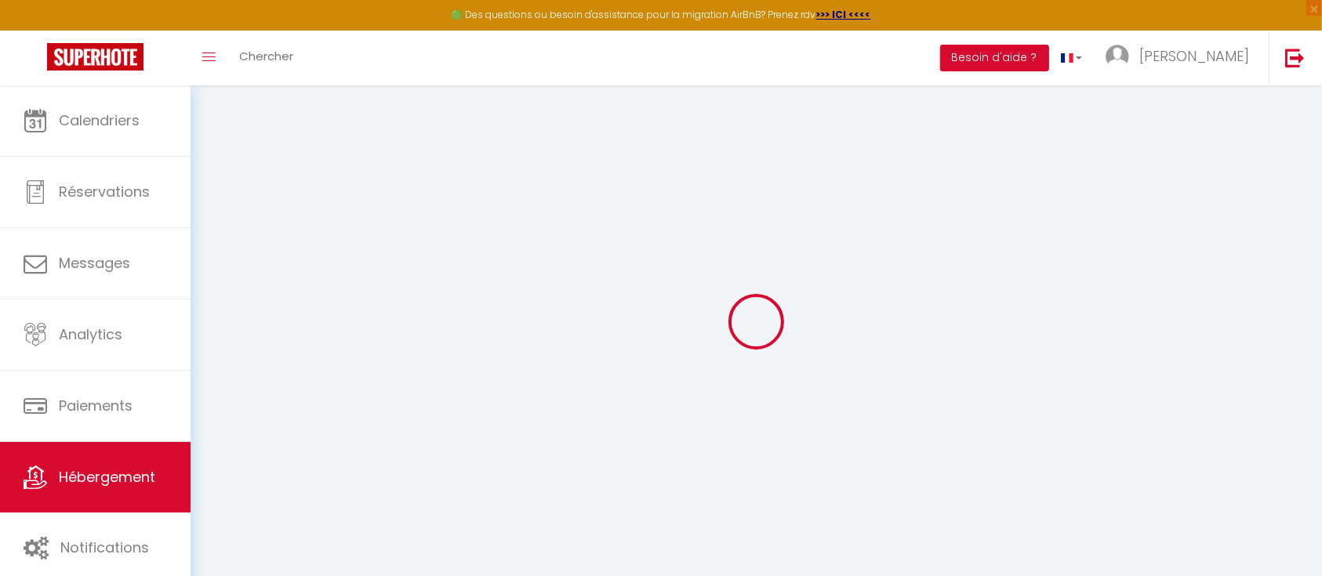
select select
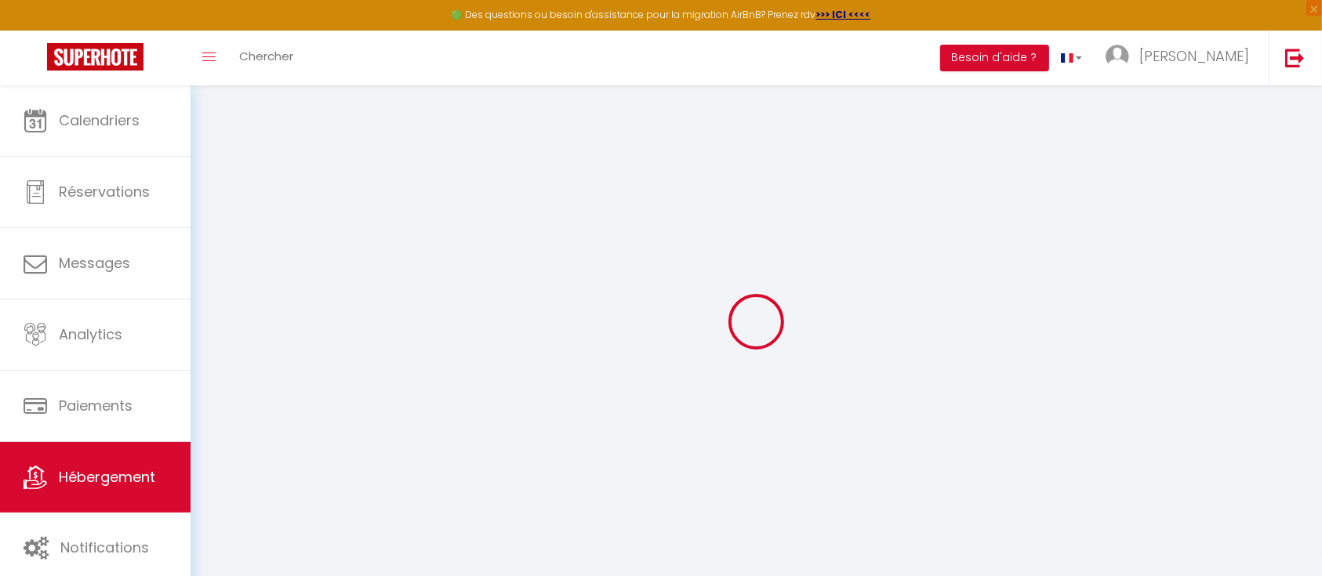
select select
checkbox input "false"
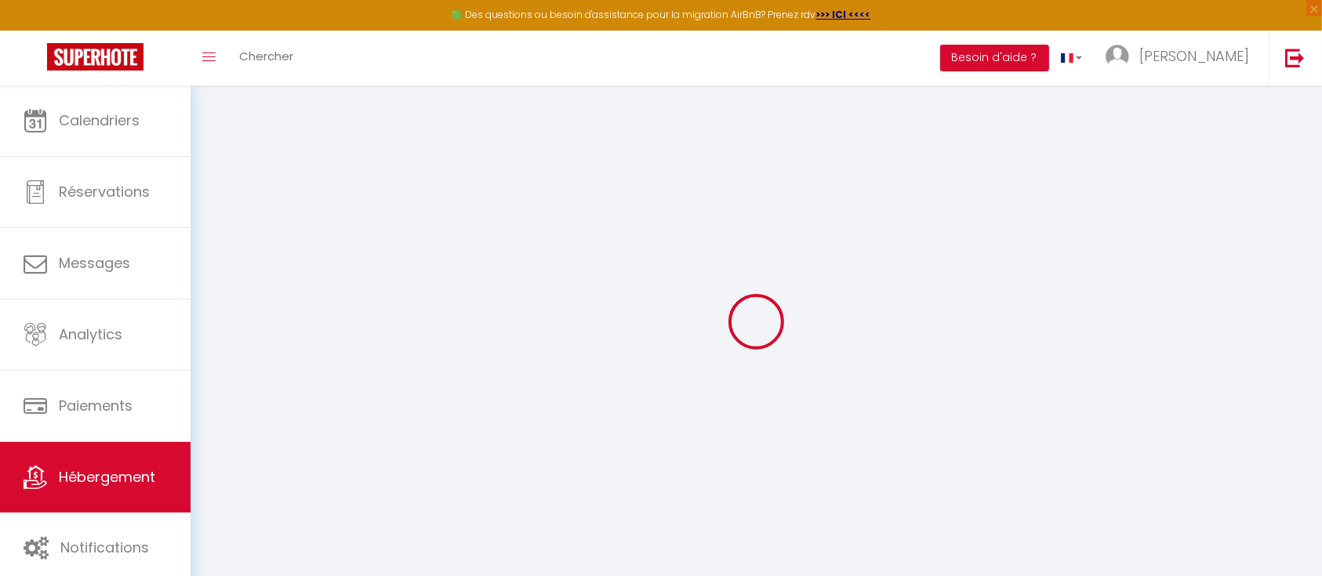
select select
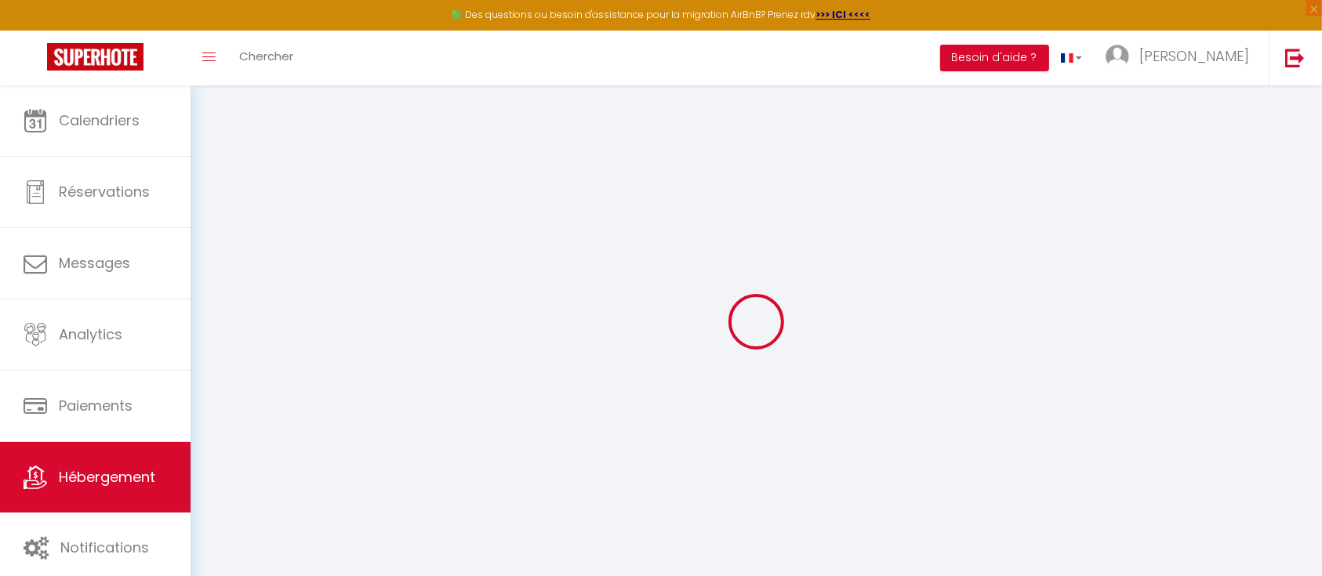
select select
checkbox input "false"
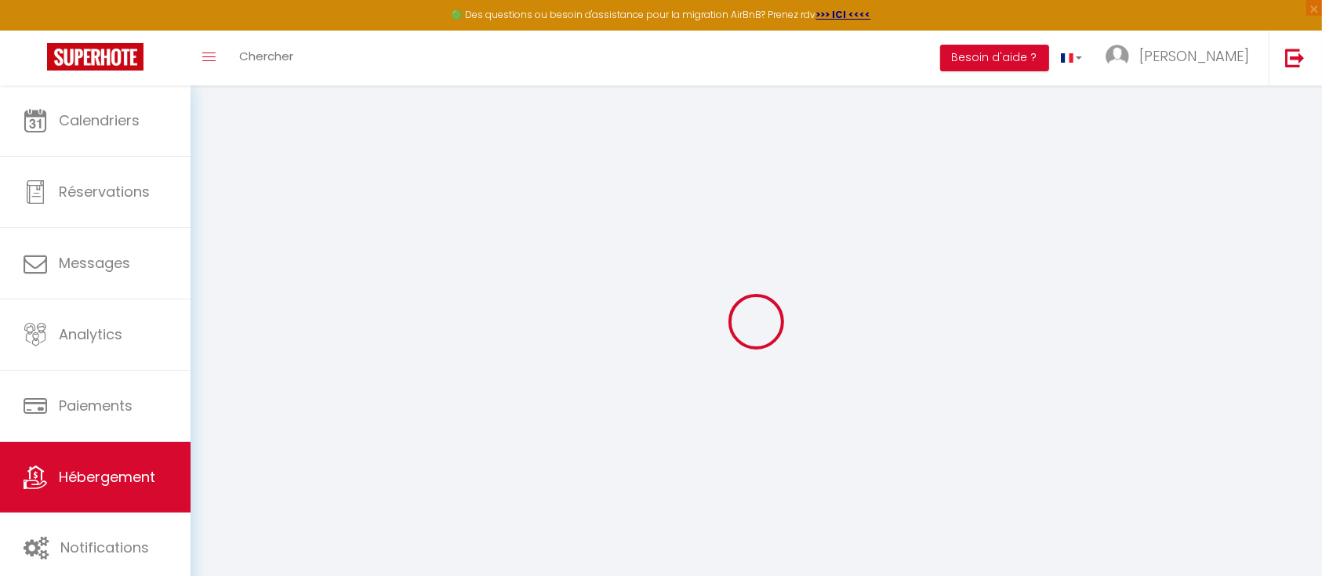
checkbox input "false"
select select
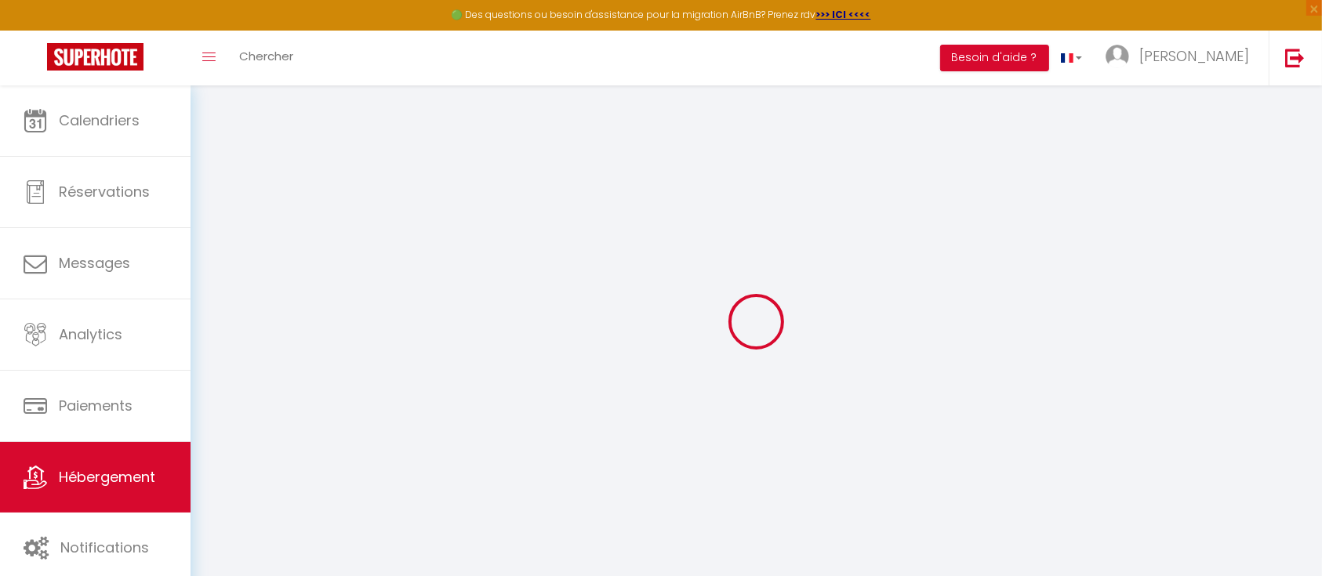
select select
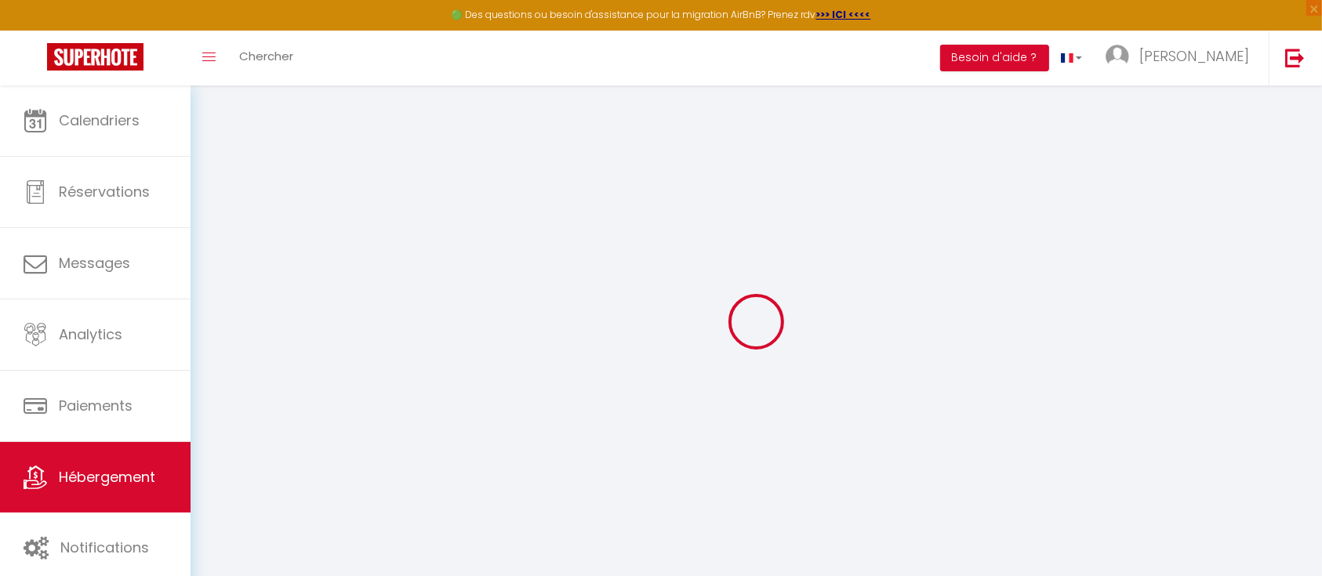
checkbox input "false"
select select
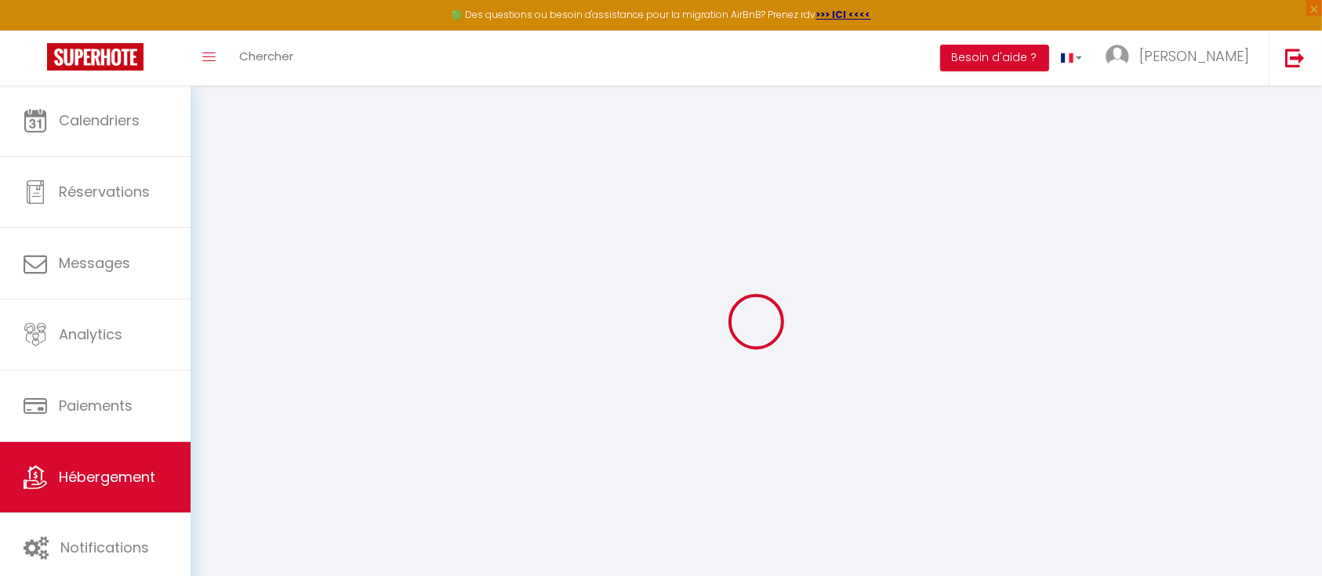
select select
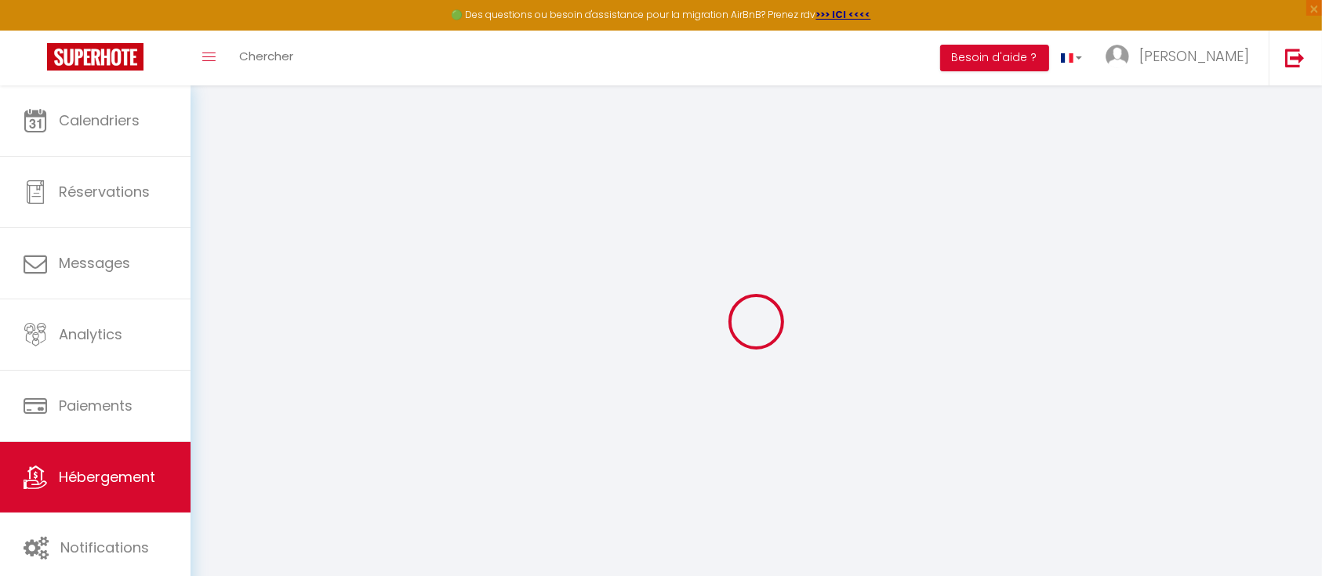
select select
checkbox input "false"
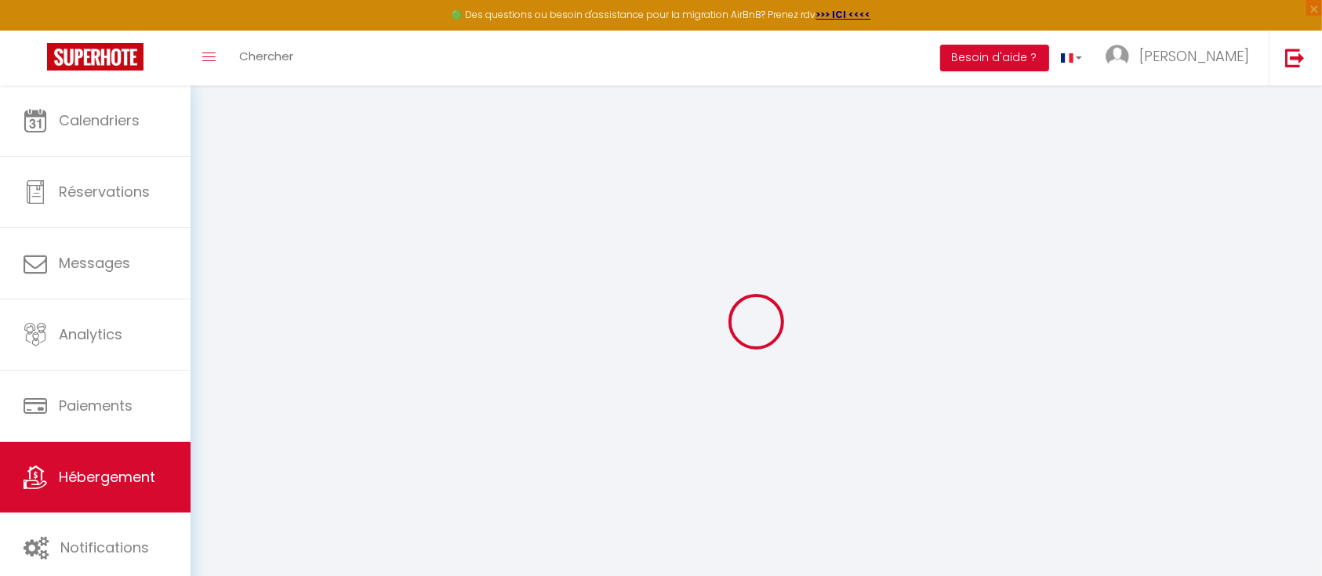
checkbox input "false"
select select
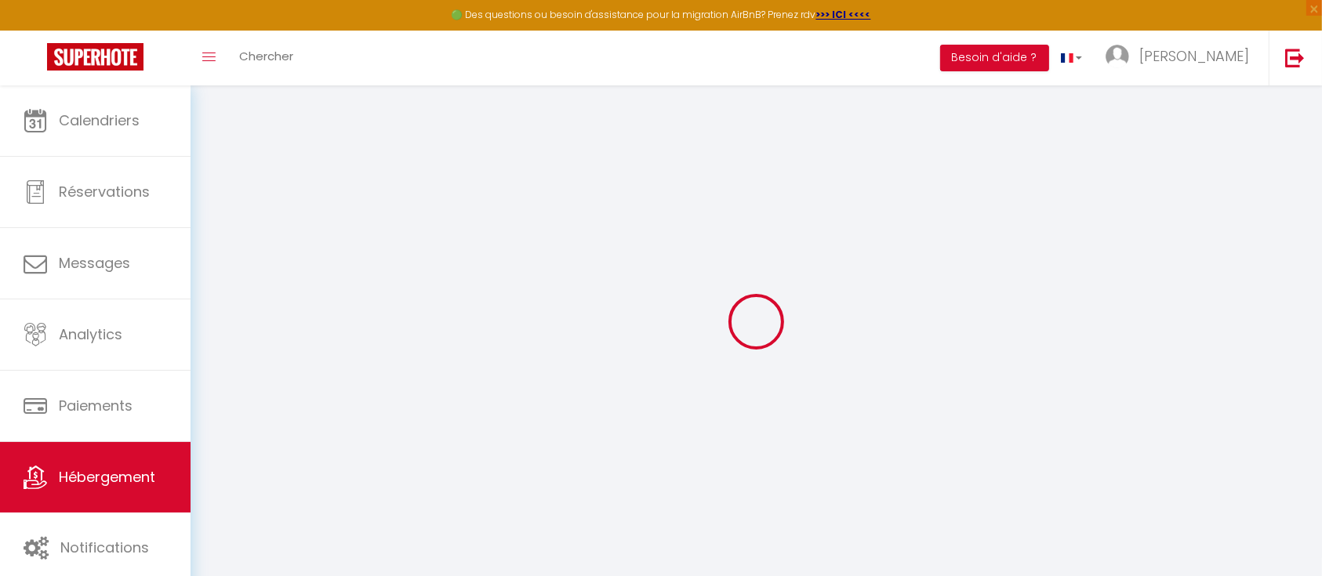
select select
checkbox input "false"
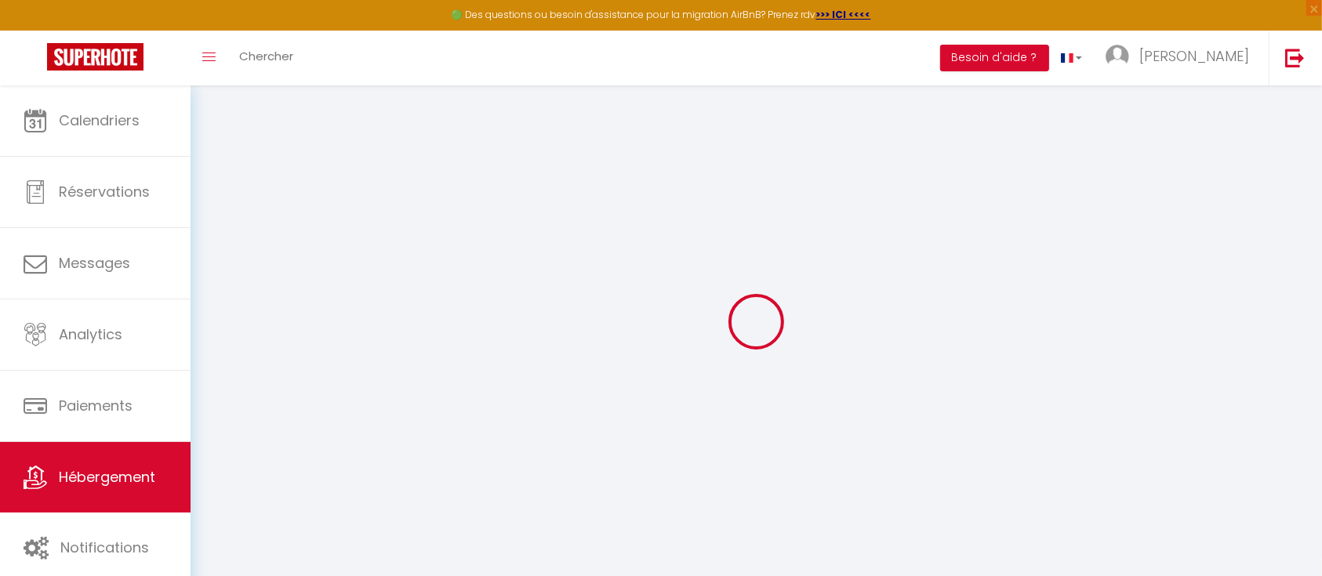
checkbox input "false"
select select
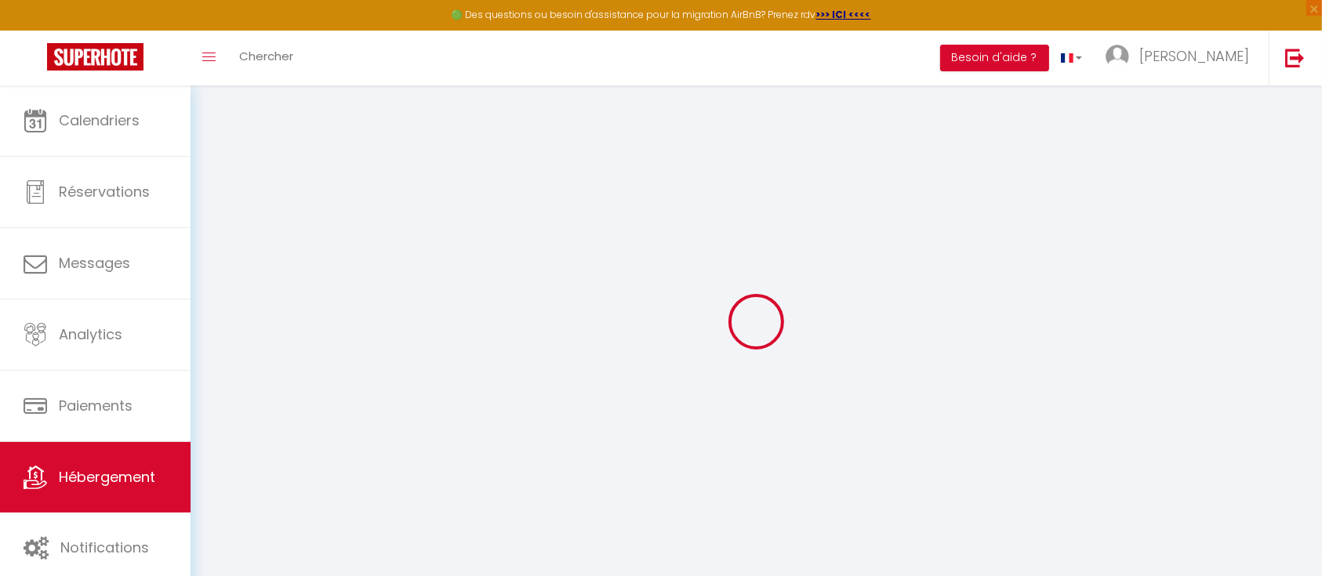
type input "Studio moderne au cœur de [GEOGRAPHIC_DATA]"
type input "Noam"
type input "Cartozo"
type input "[STREET_ADDRESS]"
type input "94160"
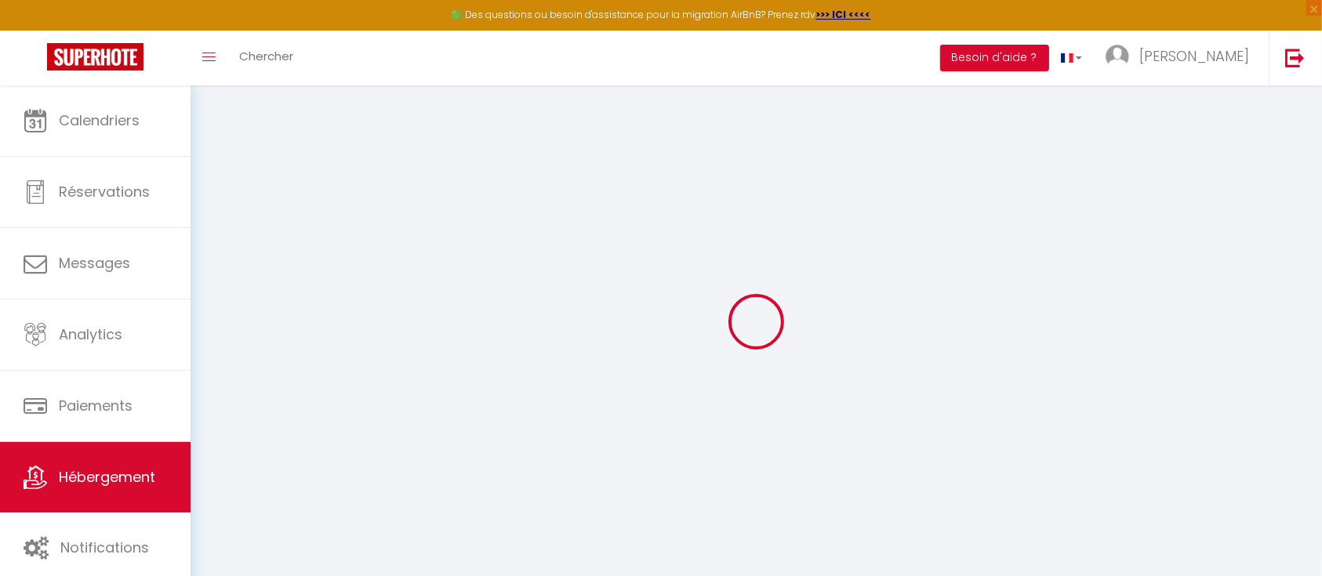
type input "Saint Mandé"
select select "2"
select select "0"
type input "70"
type input "60"
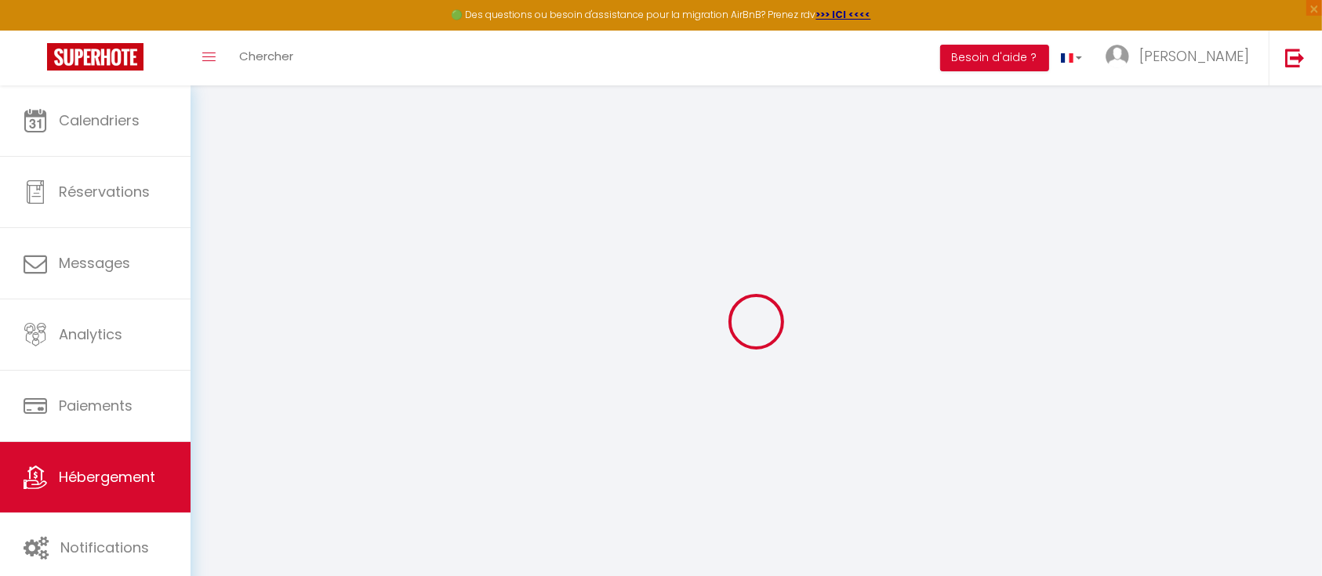
type input "300"
select select
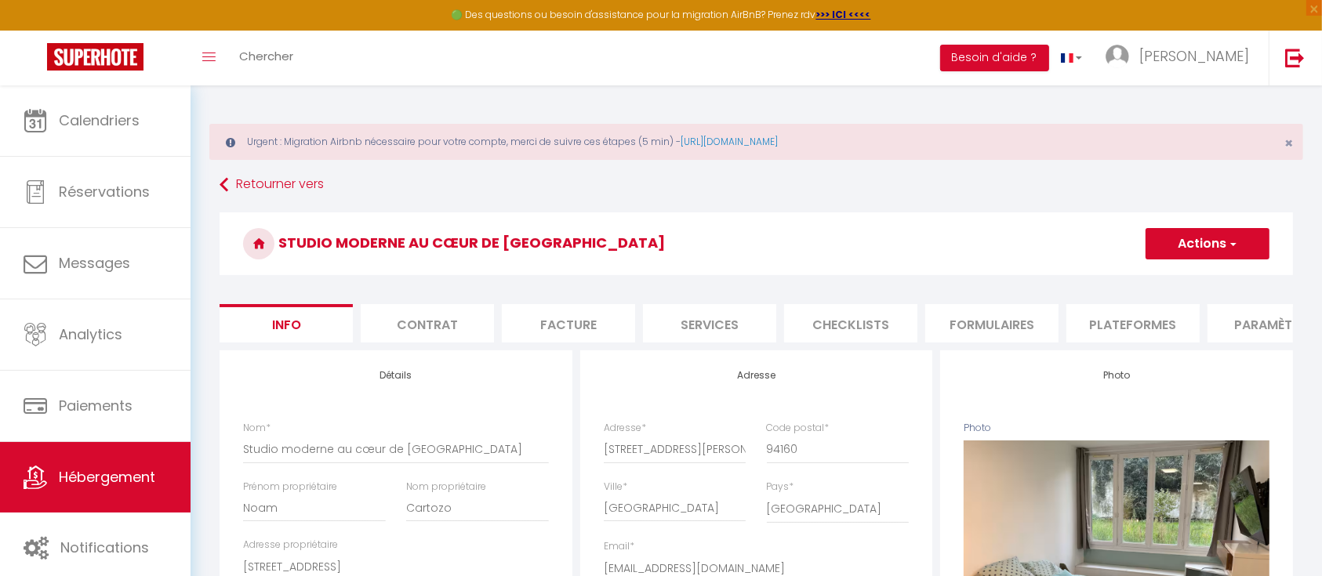
drag, startPoint x: 1148, startPoint y: 332, endPoint x: 1173, endPoint y: 326, distance: 25.7
click at [1173, 332] on li "Plateformes" at bounding box center [1132, 323] width 133 height 38
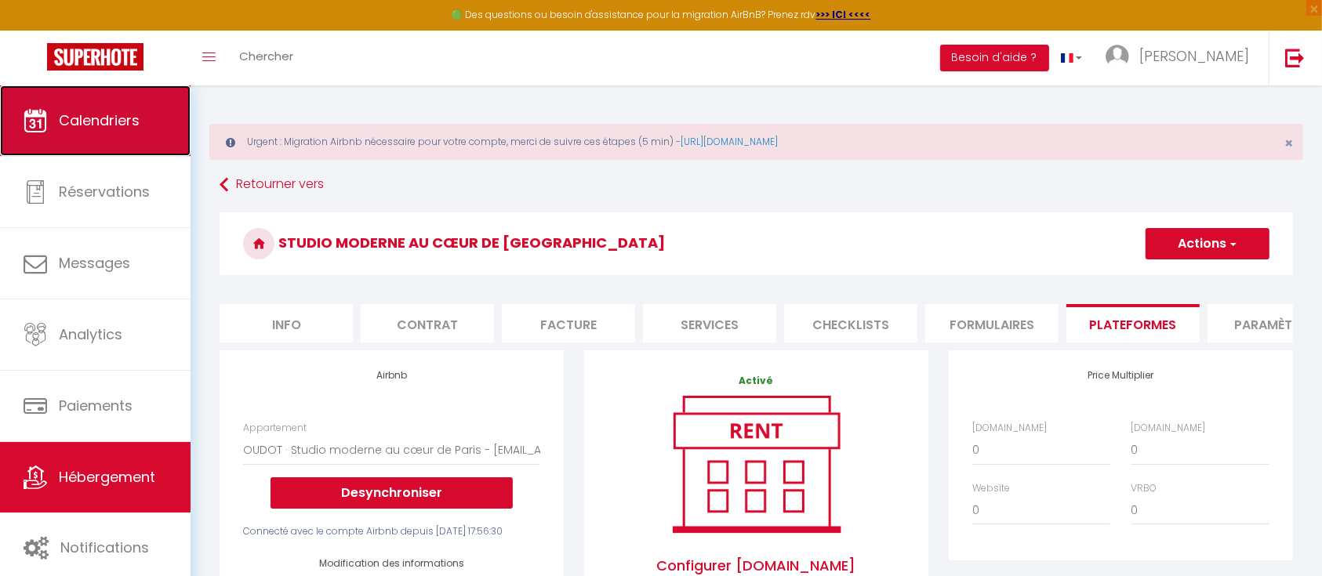
click at [119, 135] on link "Calendriers" at bounding box center [95, 120] width 190 height 71
